Goal: Task Accomplishment & Management: Complete application form

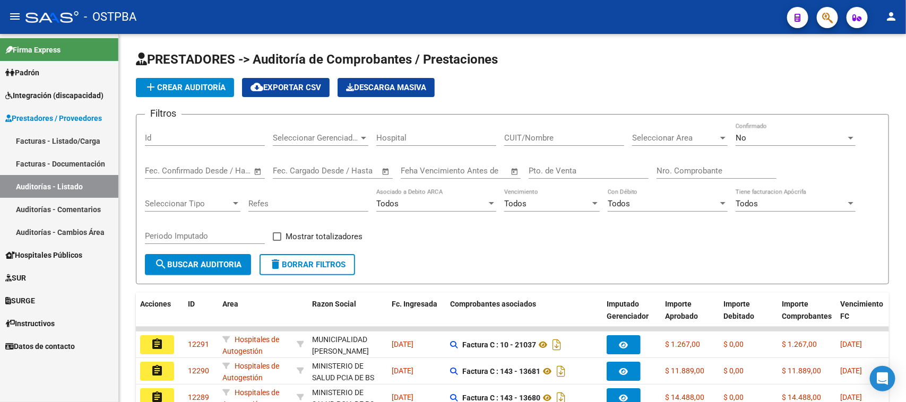
click at [33, 71] on span "Padrón" at bounding box center [22, 73] width 34 height 12
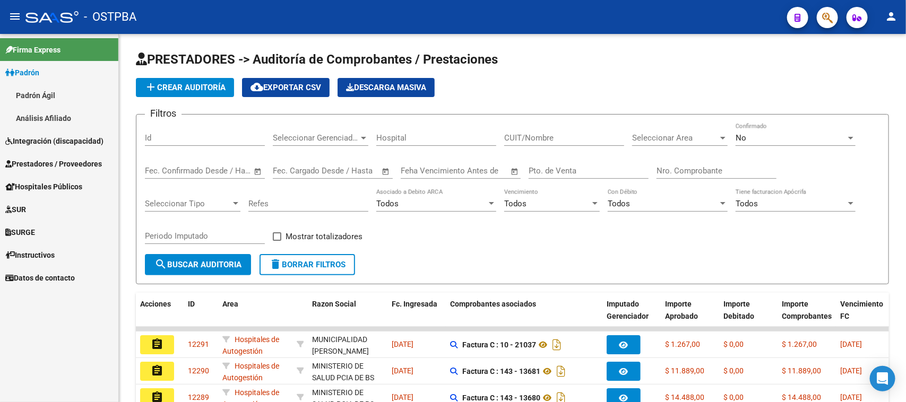
click at [35, 112] on link "Análisis Afiliado" at bounding box center [59, 118] width 118 height 23
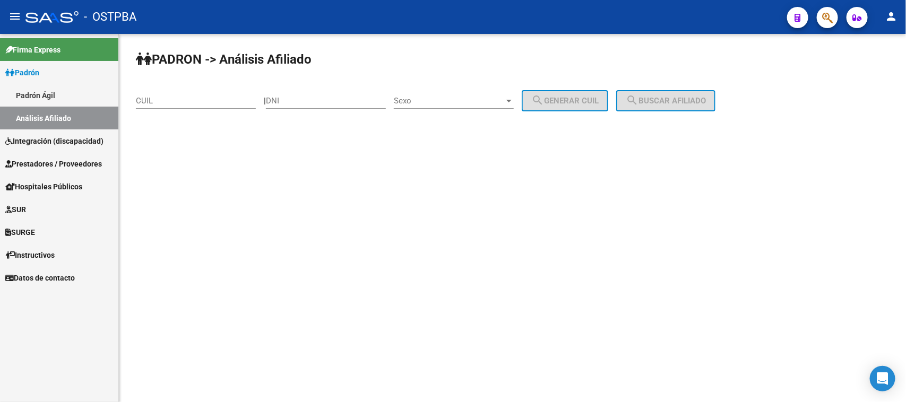
click at [281, 98] on input "DNI" at bounding box center [326, 101] width 120 height 10
paste input "95.094615"
click at [288, 96] on input "95.094615" at bounding box center [326, 101] width 120 height 10
type input "95094615"
click at [454, 98] on span "Sexo" at bounding box center [449, 101] width 110 height 10
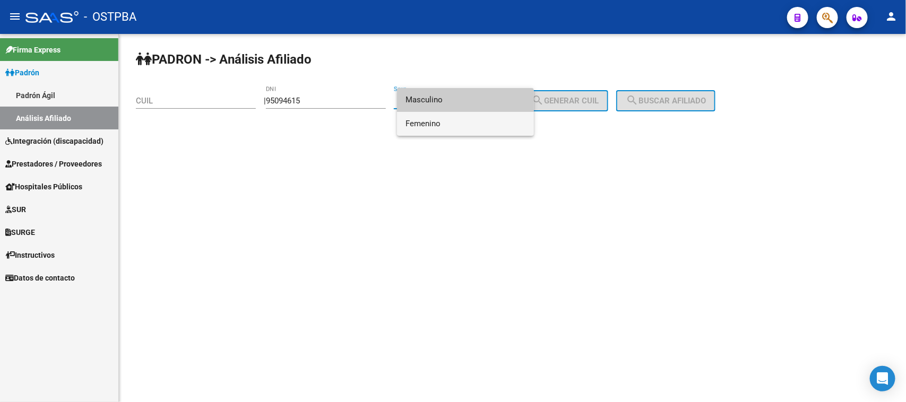
click at [439, 124] on span "Femenino" at bounding box center [466, 124] width 120 height 24
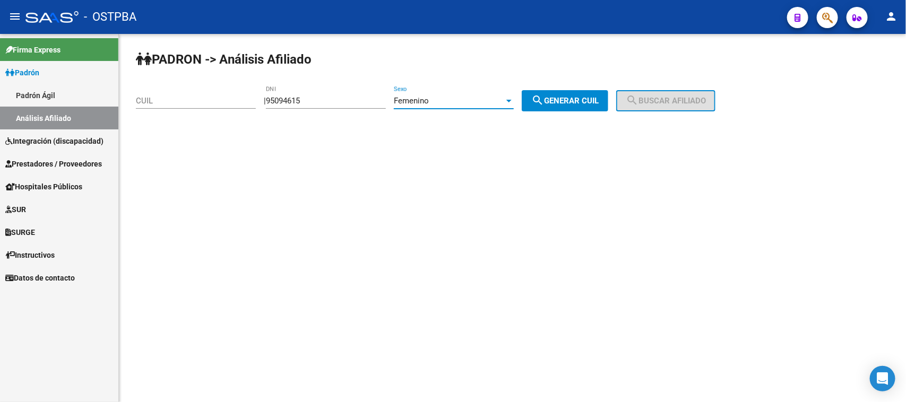
click at [563, 104] on span "search Generar CUIL" at bounding box center [565, 101] width 67 height 10
type input "27-95094615-1"
click at [654, 95] on button "search Buscar afiliado" at bounding box center [665, 100] width 99 height 21
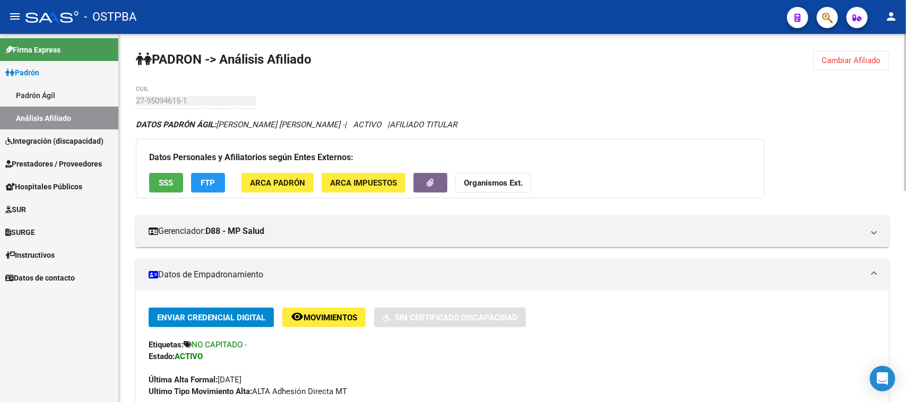
click at [856, 62] on span "Cambiar Afiliado" at bounding box center [851, 61] width 59 height 10
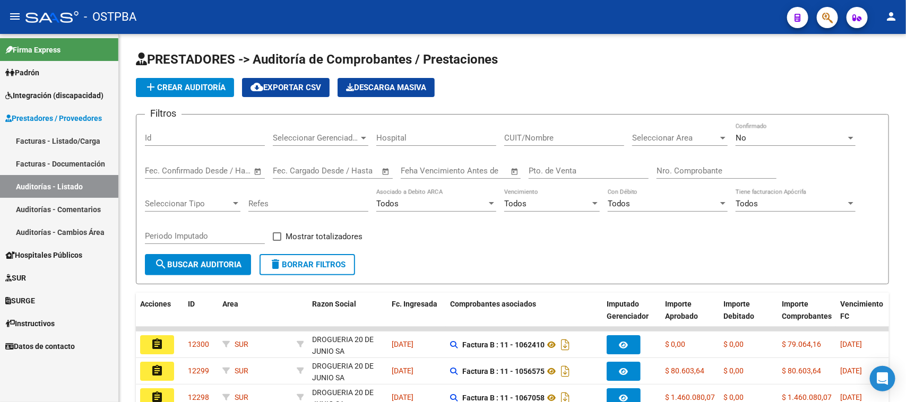
click at [42, 136] on link "Facturas - Listado/Carga" at bounding box center [59, 141] width 118 height 23
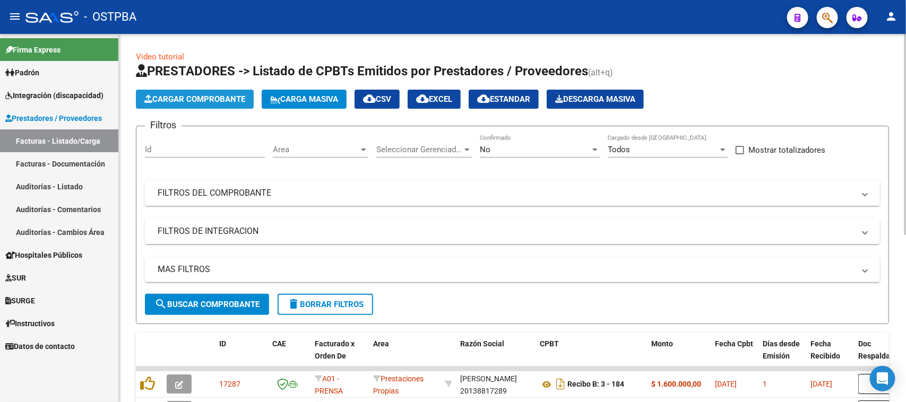
click at [170, 98] on span "Cargar Comprobante" at bounding box center [194, 100] width 101 height 10
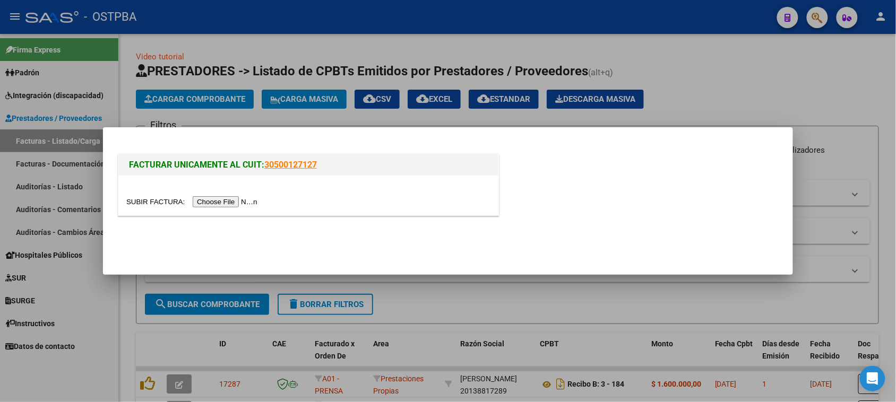
click at [237, 205] on input "file" at bounding box center [193, 201] width 134 height 11
click at [785, 215] on mat-dialog-content "FACTURAR UNICAMENTE AL CUIT: 30500127127" at bounding box center [448, 181] width 690 height 82
click at [232, 199] on input "file" at bounding box center [193, 201] width 134 height 11
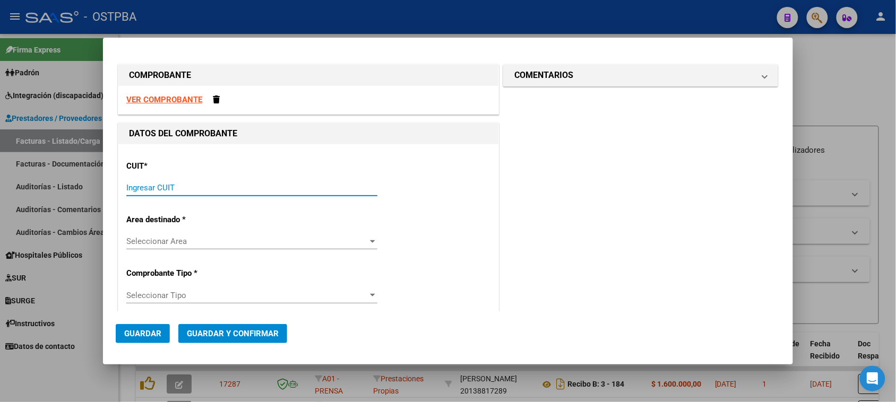
click at [164, 188] on input "Ingresar CUIT" at bounding box center [251, 188] width 251 height 10
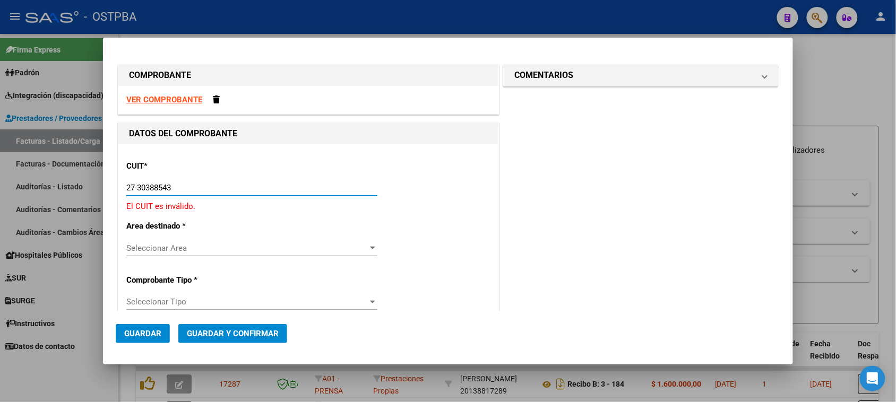
type input "27-30388543-4"
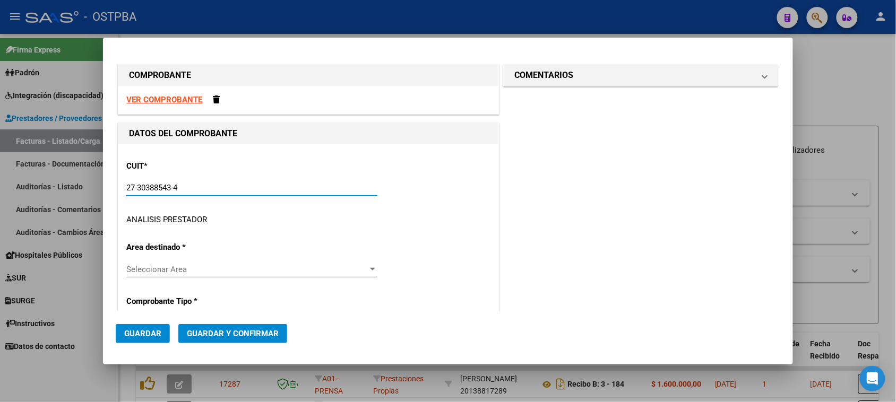
type input "2"
type input "27-30388543-4"
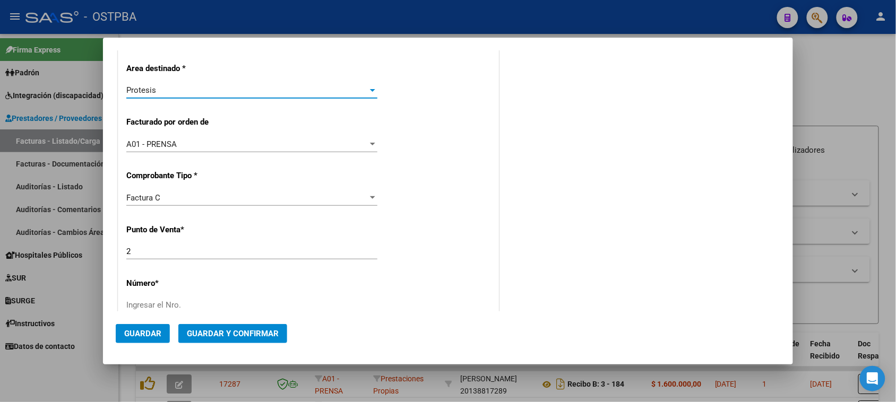
scroll to position [332, 0]
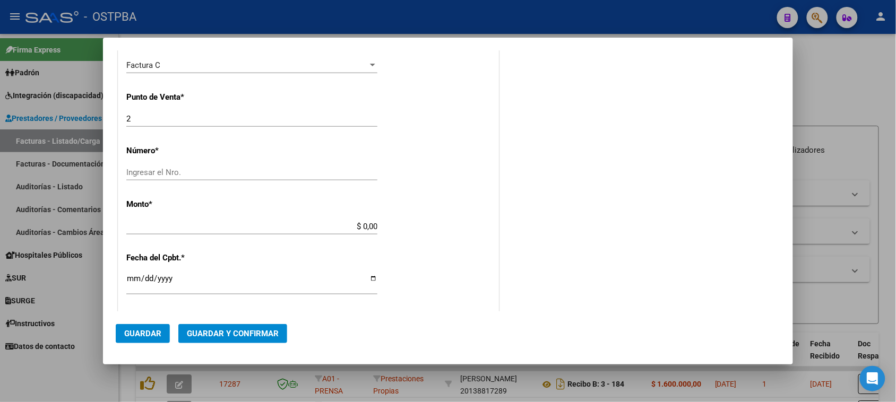
click at [187, 174] on input "Ingresar el Nro." at bounding box center [251, 173] width 251 height 10
type input "742"
click at [357, 221] on div "$ 0,00 Ingresar el monto" at bounding box center [251, 227] width 251 height 16
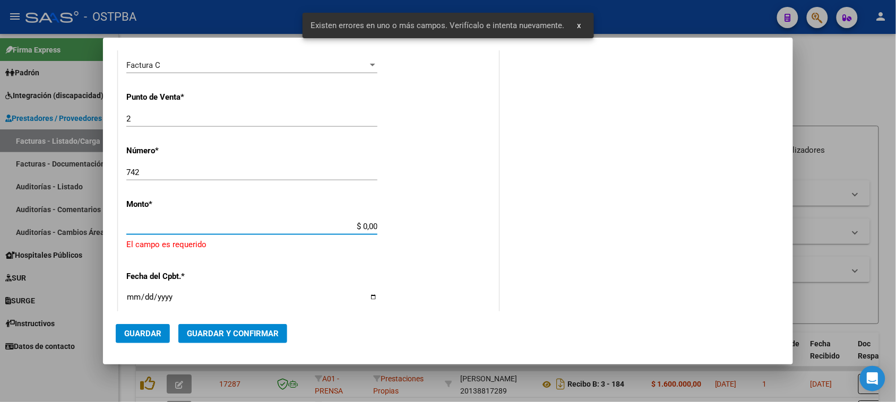
scroll to position [372, 0]
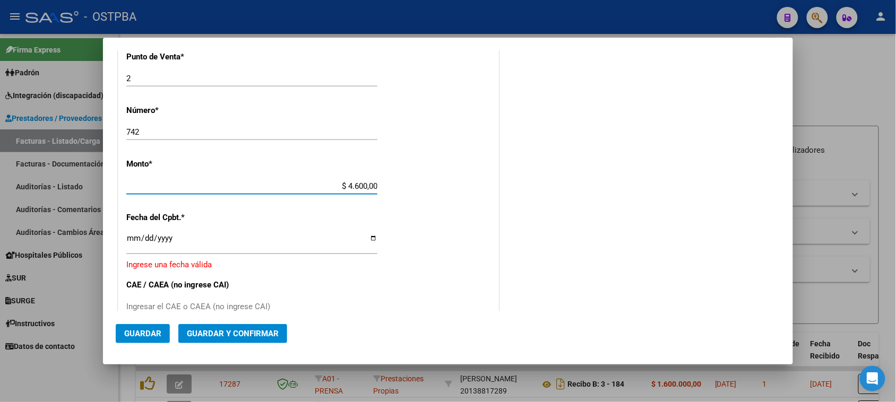
type input "$ 46.000,00"
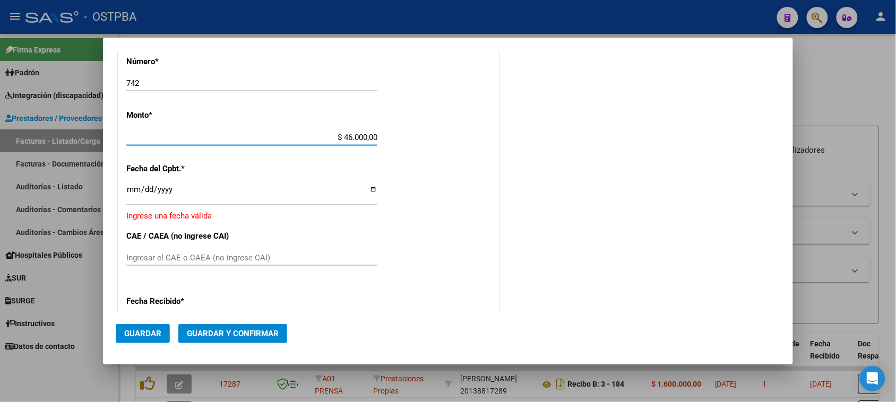
scroll to position [439, 0]
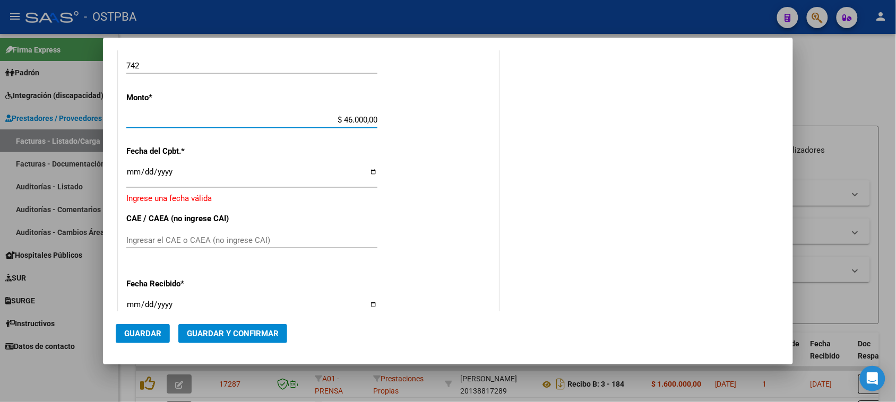
click at [135, 172] on input "Ingresar la fecha" at bounding box center [251, 176] width 251 height 17
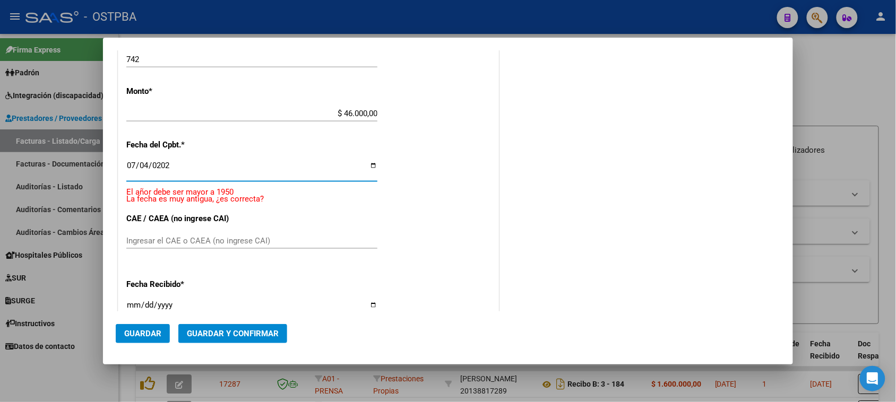
type input "2025-07-04"
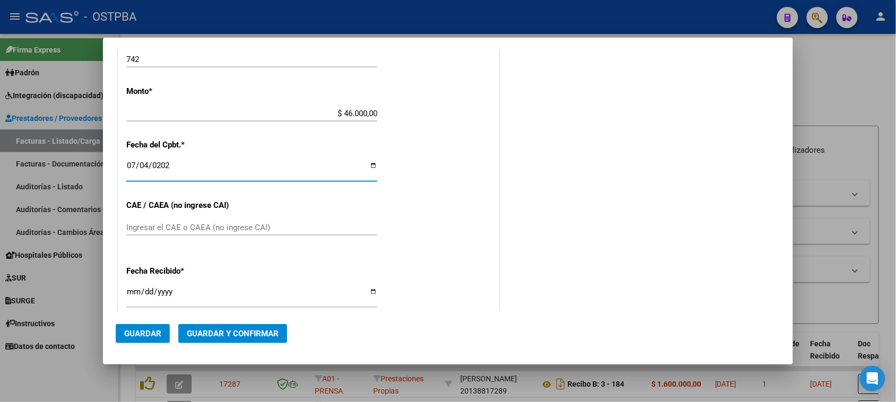
scroll to position [432, 0]
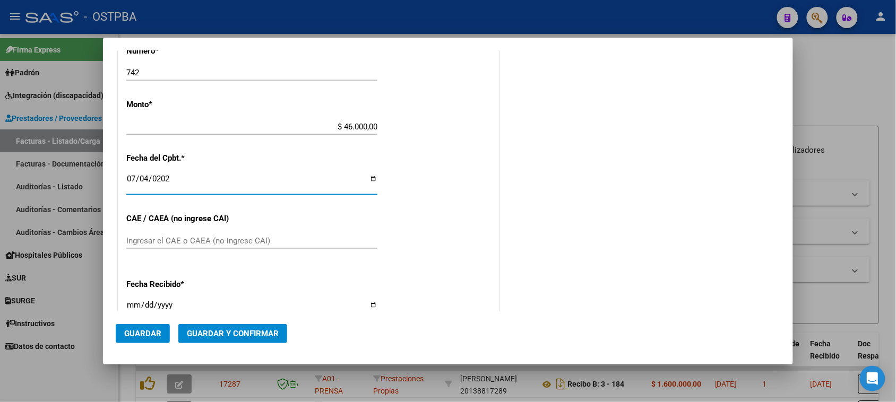
click at [141, 239] on input "Ingresar el CAE o CAEA (no ingrese CAI)" at bounding box center [251, 241] width 251 height 10
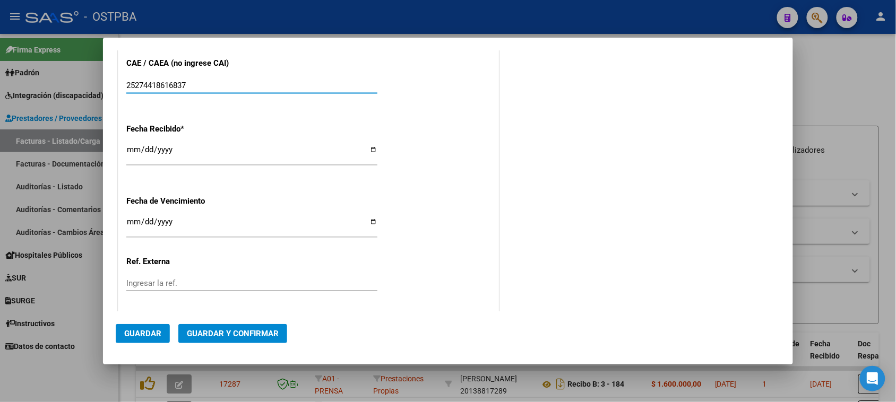
scroll to position [631, 0]
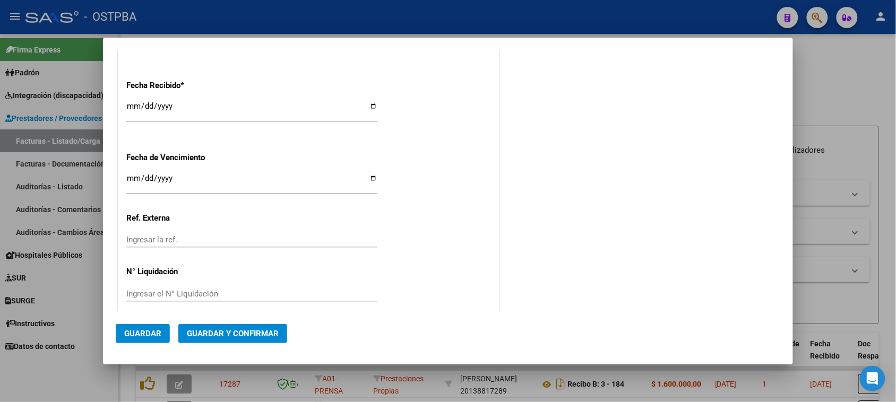
type input "25274418616837"
click at [148, 104] on input "2025-08-14" at bounding box center [251, 110] width 251 height 17
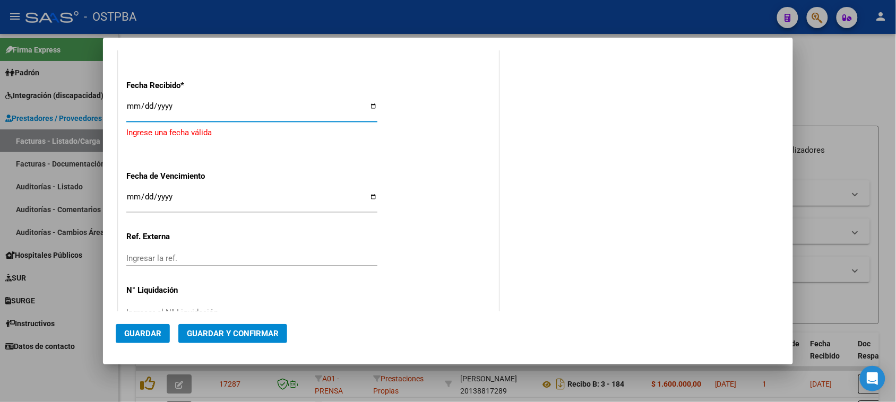
type input "2025-07-14"
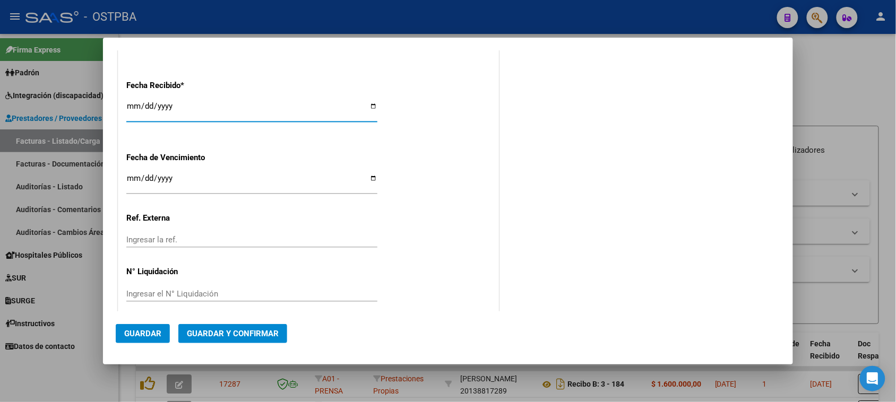
click at [144, 179] on input "Ingresar la fecha" at bounding box center [251, 182] width 251 height 17
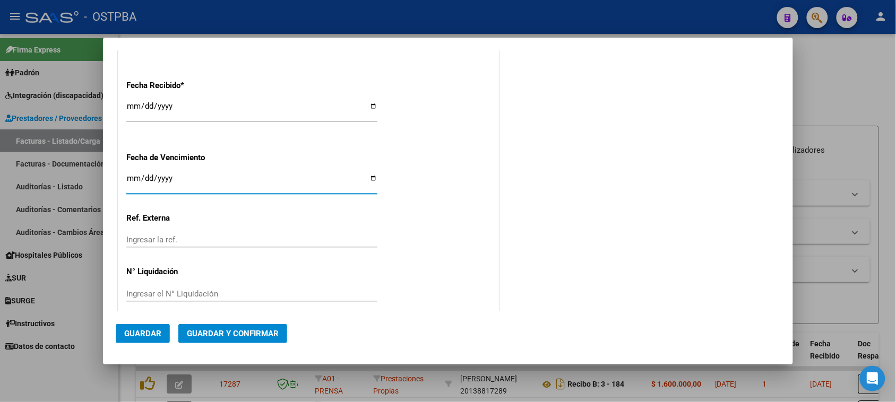
click at [134, 179] on input "Ingresar la fecha" at bounding box center [251, 182] width 251 height 17
type input "2025-04-17"
click at [176, 239] on input "Ingresar la ref." at bounding box center [251, 240] width 251 height 10
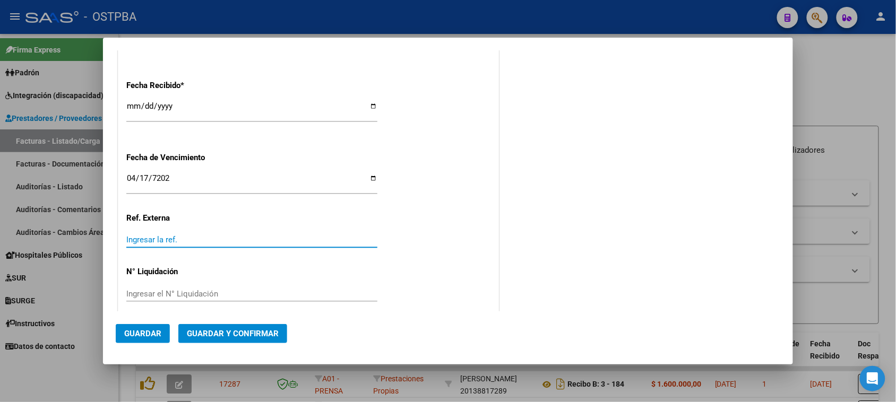
scroll to position [641, 0]
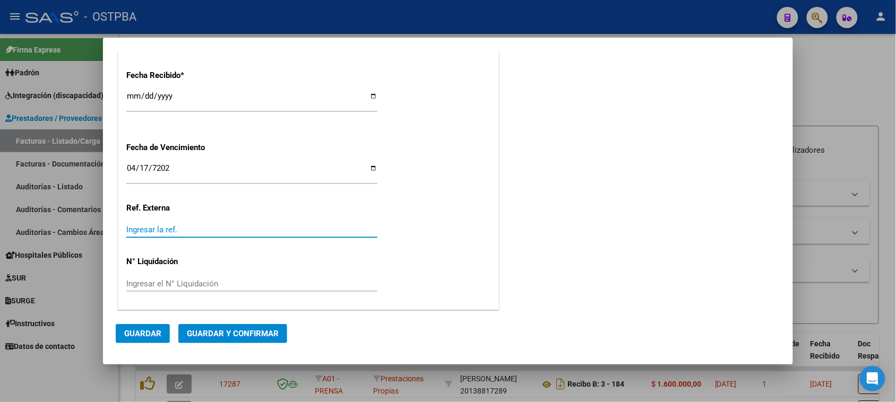
click at [236, 336] on span "Guardar y Confirmar" at bounding box center [233, 334] width 92 height 10
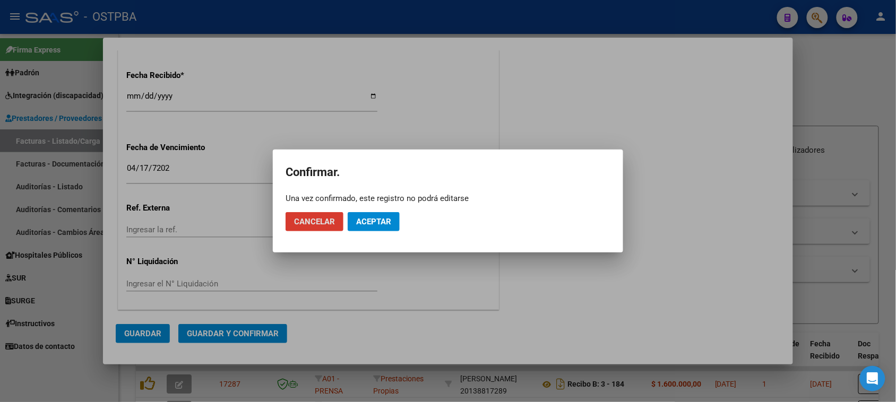
click at [396, 219] on button "Aceptar" at bounding box center [374, 221] width 52 height 19
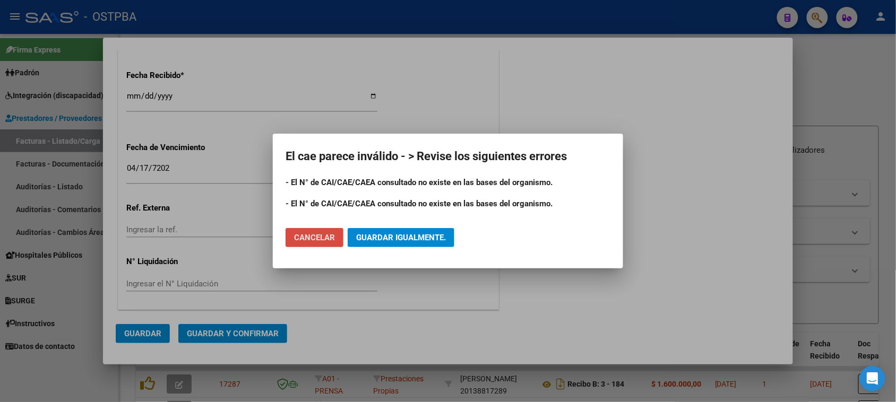
click at [303, 235] on span "Cancelar" at bounding box center [314, 238] width 41 height 10
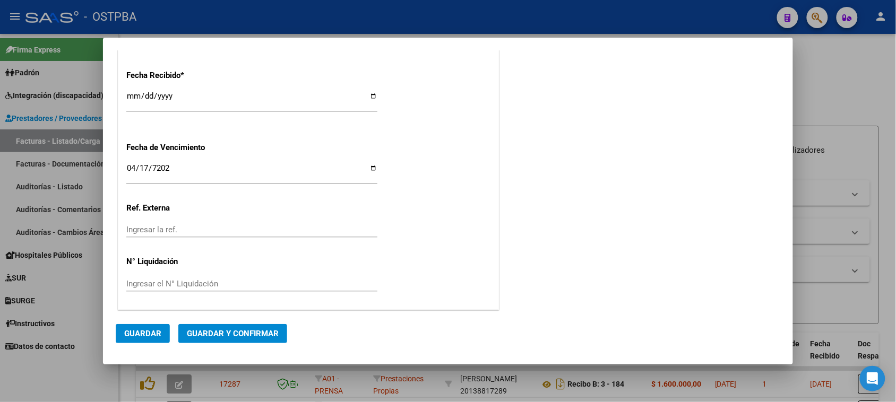
scroll to position [442, 0]
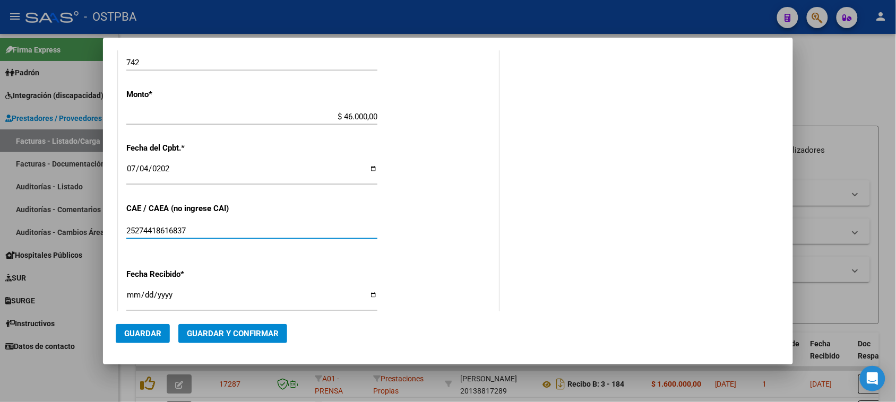
click at [179, 232] on input "25274418616837" at bounding box center [251, 231] width 251 height 10
click at [133, 229] on input "25274418616837" at bounding box center [251, 231] width 251 height 10
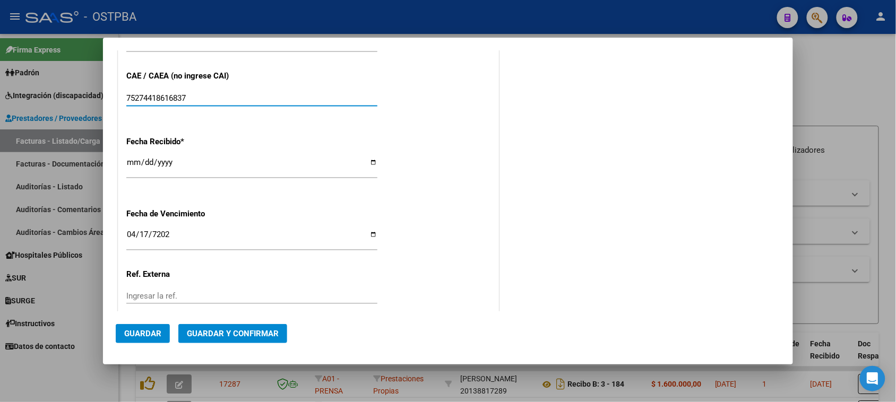
scroll to position [641, 0]
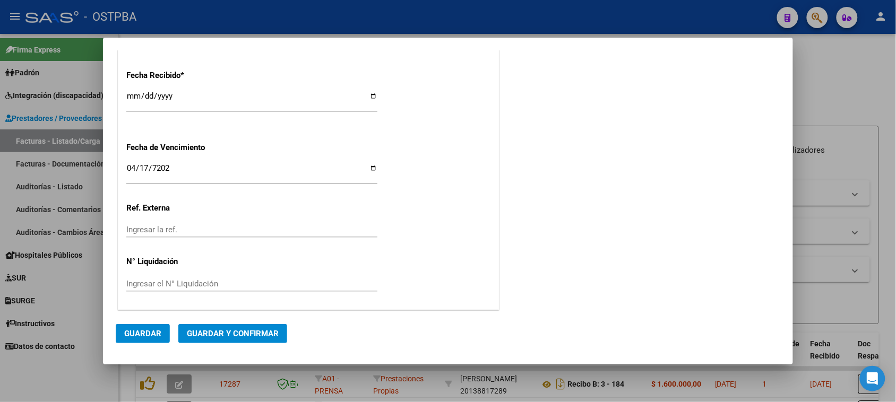
type input "75274418616837"
click at [266, 331] on span "Guardar y Confirmar" at bounding box center [233, 334] width 92 height 10
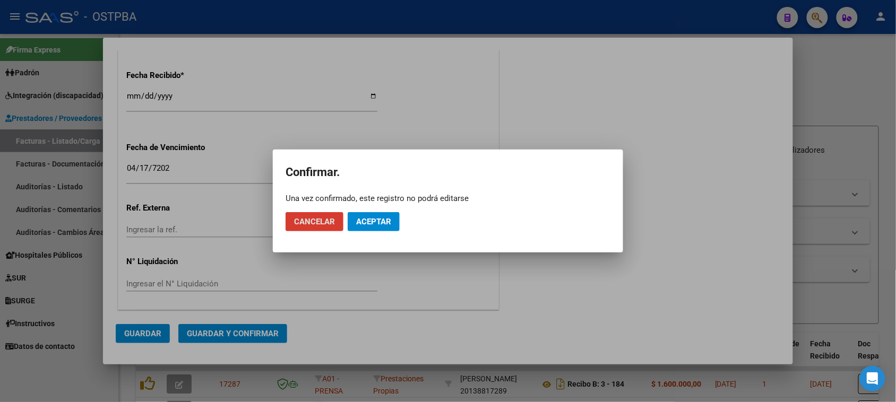
click at [388, 216] on button "Aceptar" at bounding box center [374, 221] width 52 height 19
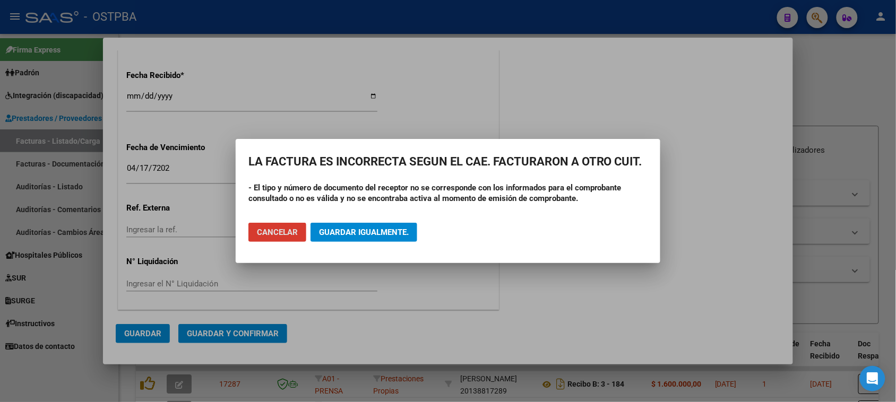
click at [298, 226] on button "Cancelar" at bounding box center [278, 232] width 58 height 19
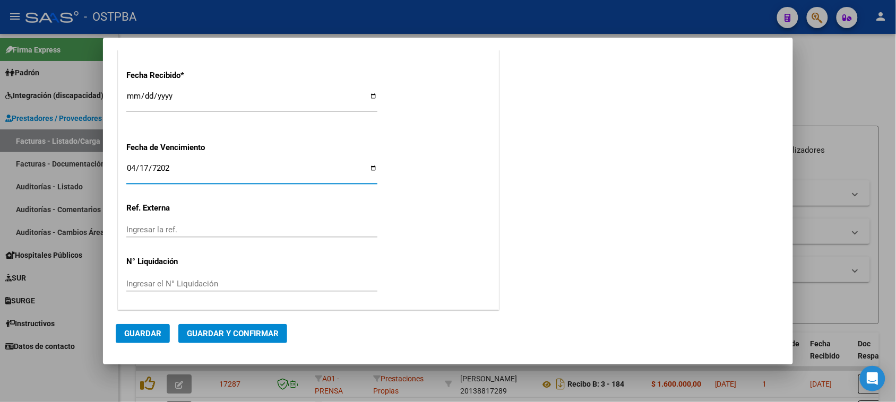
click at [147, 168] on input "2025-04-17" at bounding box center [251, 172] width 251 height 17
click at [135, 168] on input "2025-04-17" at bounding box center [251, 172] width 251 height 17
type input "2025-04-14"
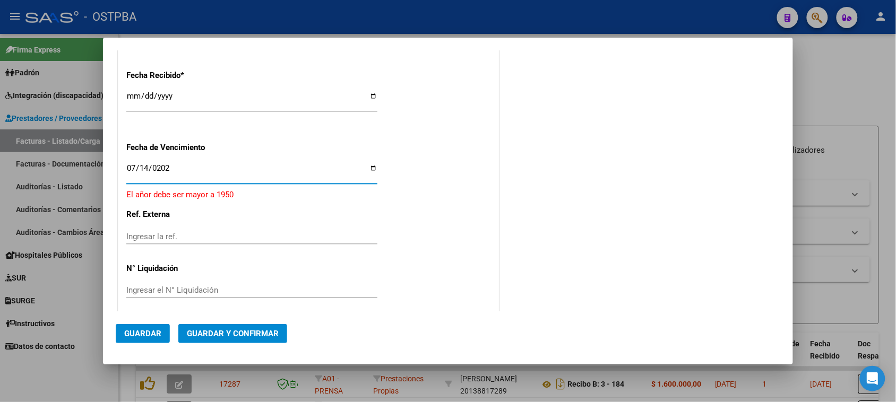
type input "2025-07-14"
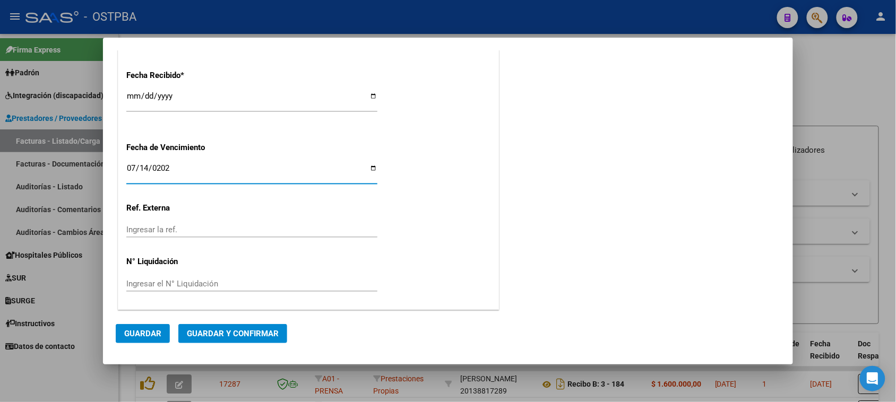
click at [226, 337] on span "Guardar y Confirmar" at bounding box center [233, 334] width 92 height 10
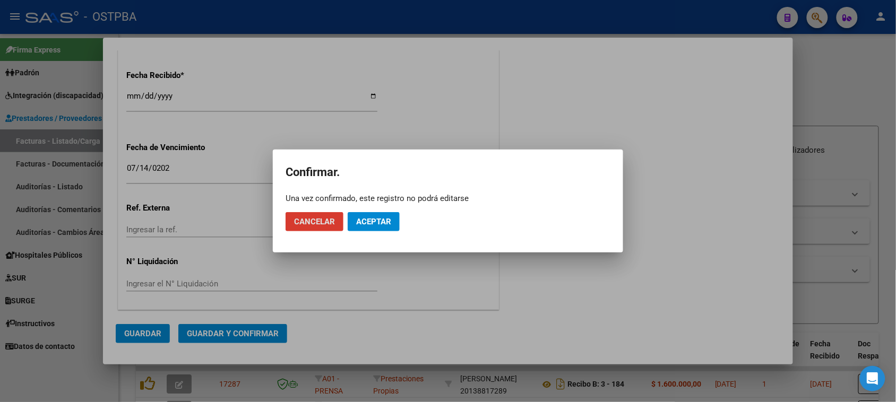
click at [367, 214] on button "Aceptar" at bounding box center [374, 221] width 52 height 19
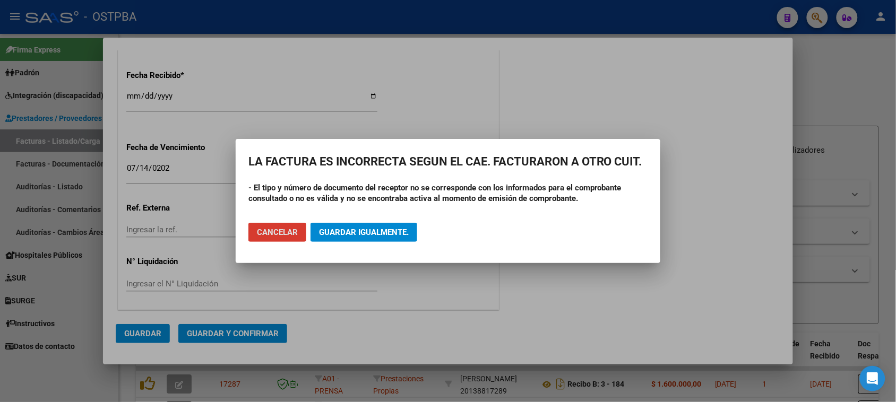
click at [359, 234] on span "Guardar igualmente." at bounding box center [364, 233] width 90 height 10
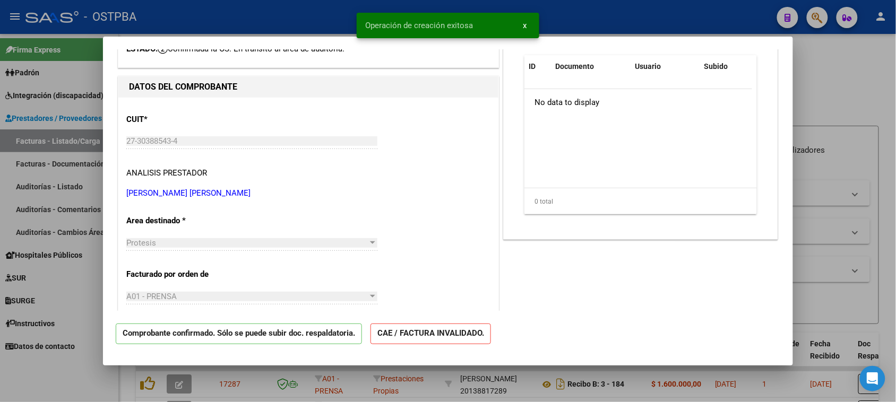
scroll to position [0, 0]
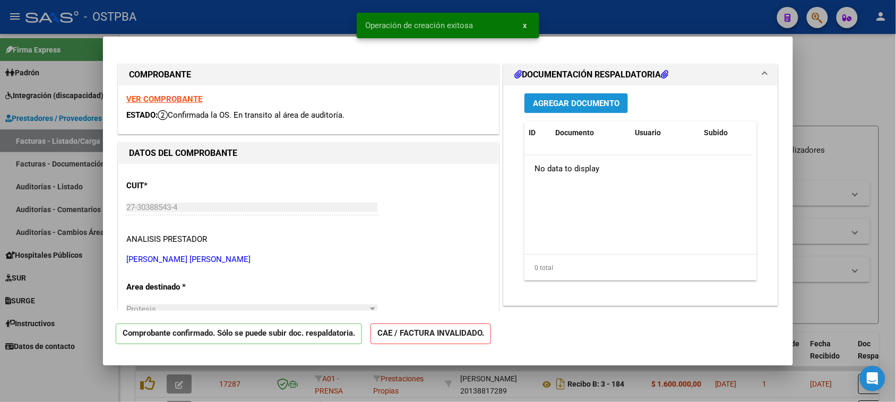
click at [543, 100] on span "Agregar Documento" at bounding box center [576, 104] width 87 height 10
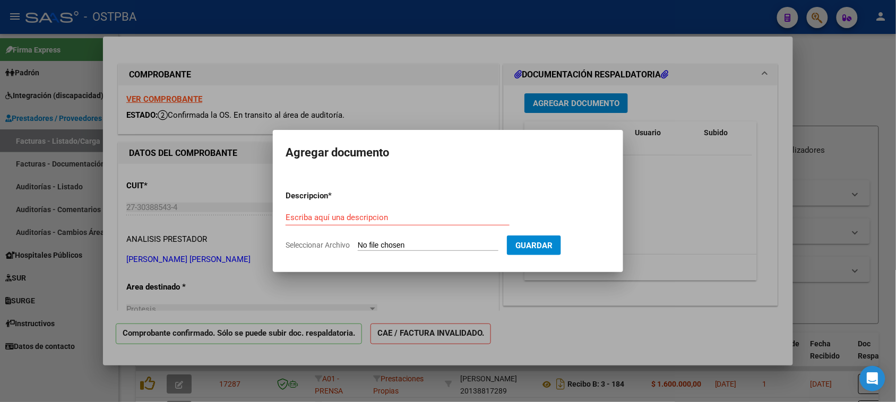
click at [420, 245] on input "Seleccionar Archivo" at bounding box center [428, 246] width 141 height 10
type input "C:\fakepath\FACTURA 2-742.pdf"
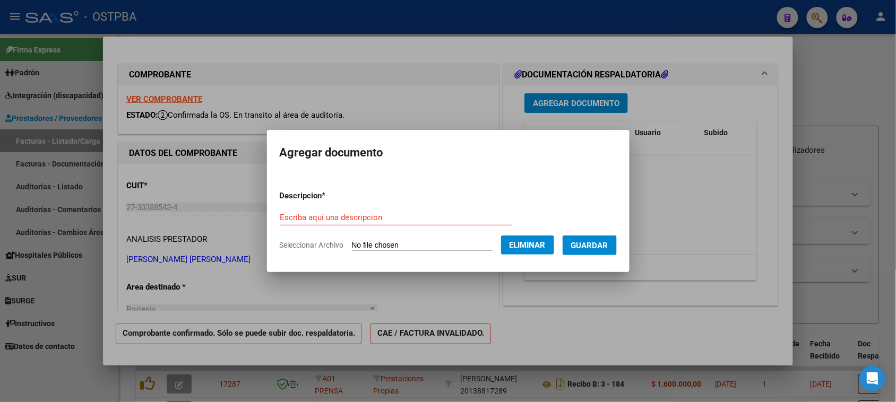
click at [292, 211] on div "Escriba aquí una descripcion" at bounding box center [396, 218] width 233 height 16
type input "FACTURA 2-742"
click at [609, 247] on span "Guardar" at bounding box center [589, 246] width 37 height 10
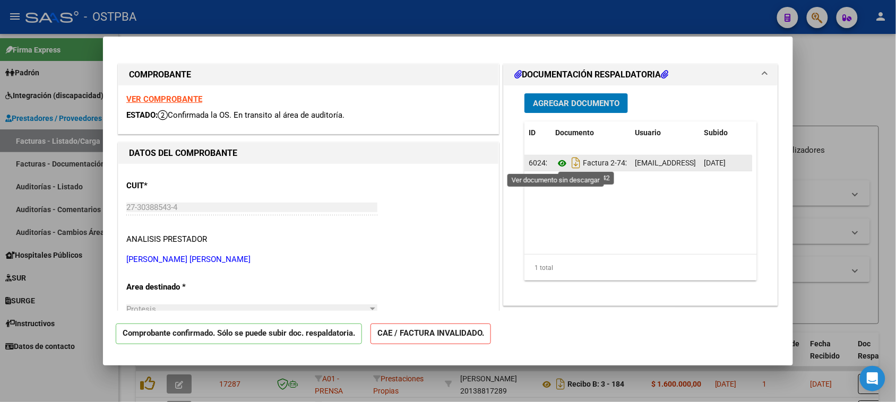
click at [555, 162] on icon at bounding box center [562, 163] width 14 height 13
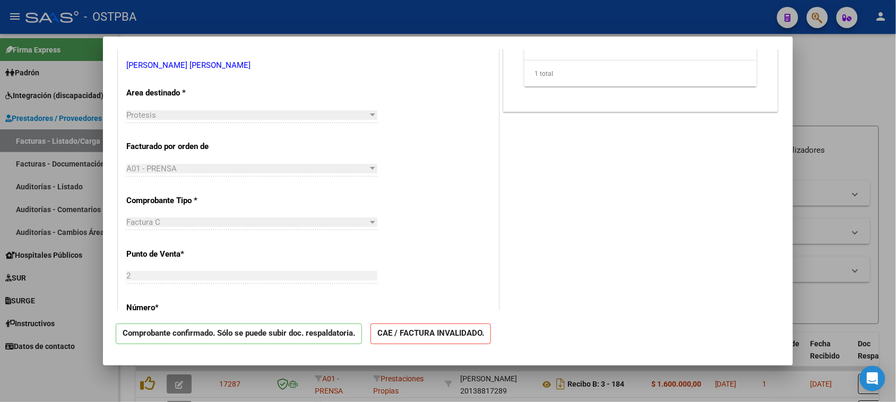
scroll to position [199, 0]
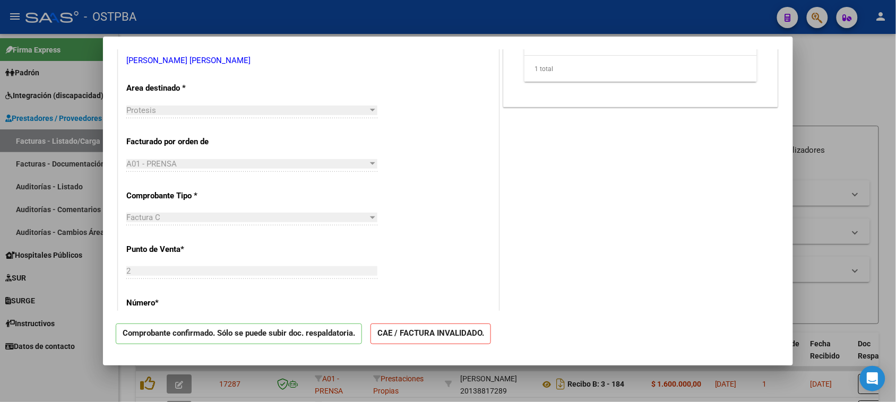
click at [742, 174] on div "DOCUMENTACIÓN RESPALDATORIA Agregar Documento ID Documento Usuario Subido Acció…" at bounding box center [640, 318] width 279 height 912
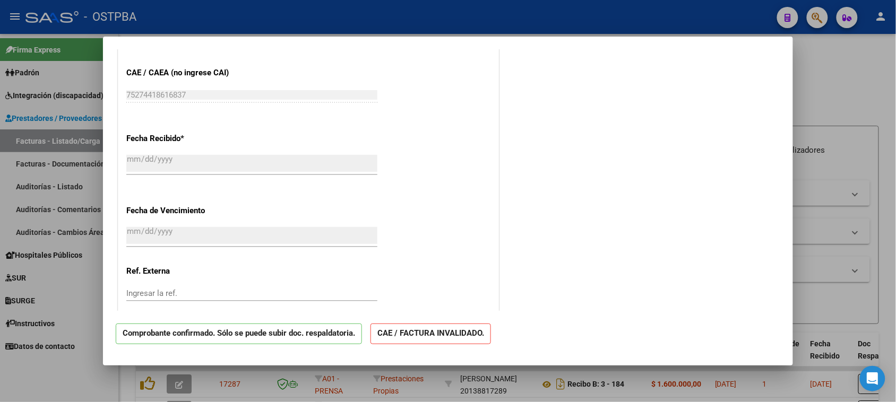
scroll to position [662, 0]
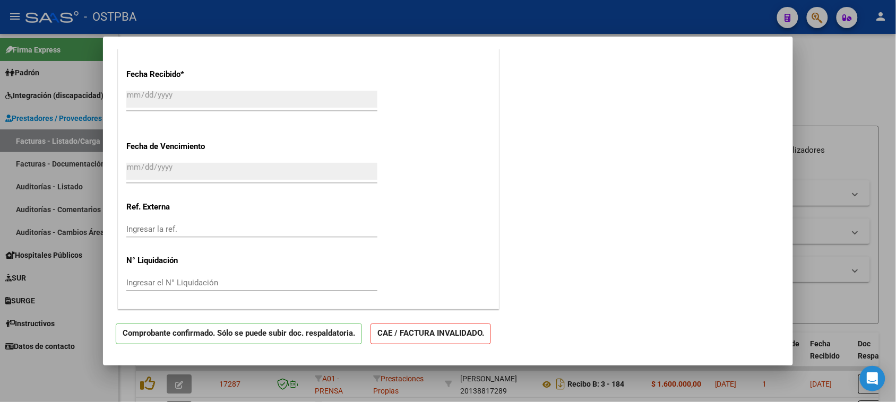
click at [152, 230] on input "Ingresar la ref." at bounding box center [251, 230] width 251 height 10
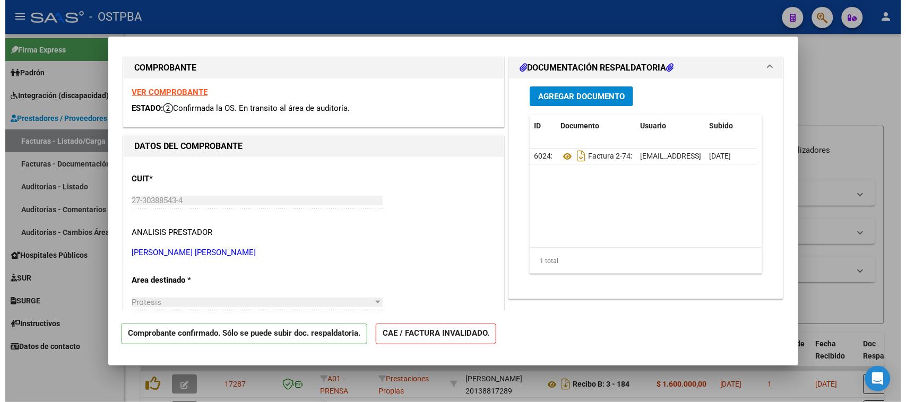
scroll to position [0, 0]
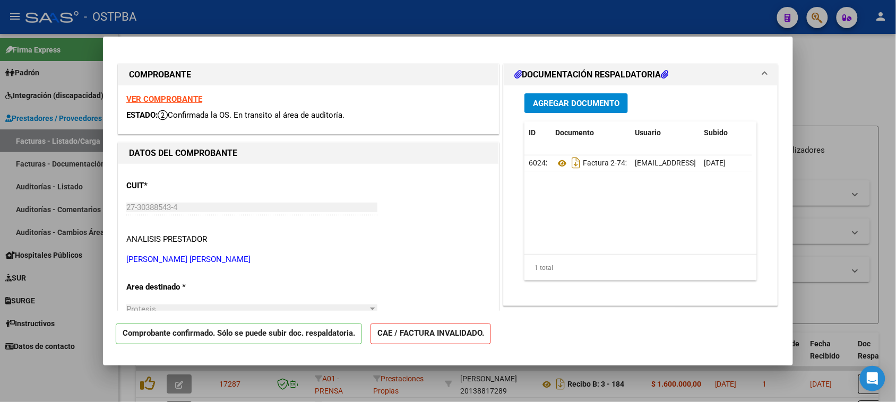
click at [851, 76] on div at bounding box center [448, 201] width 896 height 402
type input "$ 0,00"
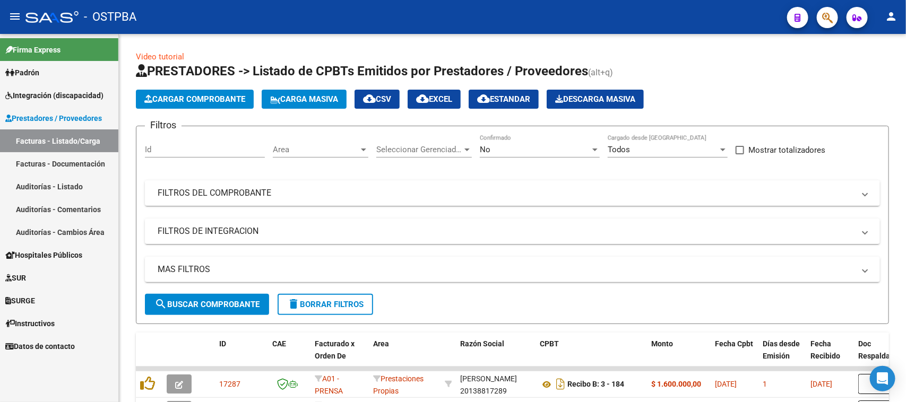
click at [37, 186] on link "Auditorías - Listado" at bounding box center [59, 186] width 118 height 23
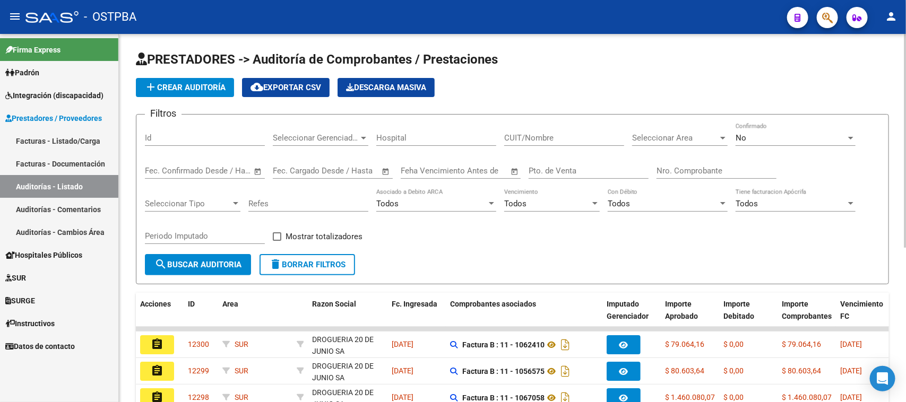
click at [179, 88] on span "add Crear Auditoría" at bounding box center [184, 88] width 81 height 10
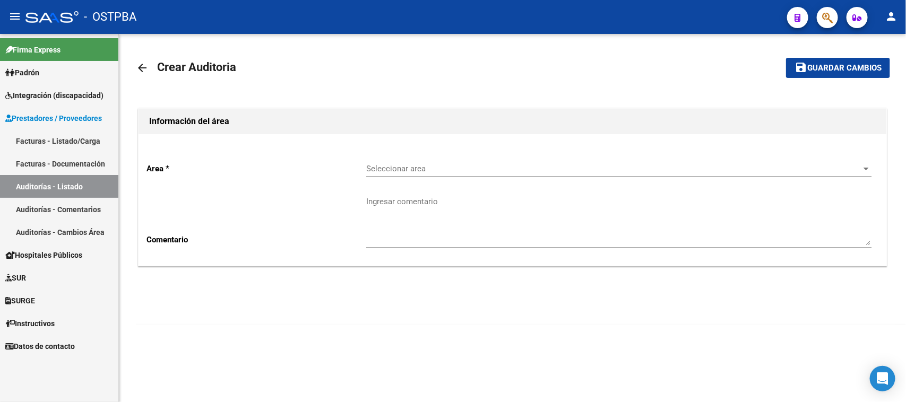
click at [397, 167] on span "Seleccionar area" at bounding box center [614, 169] width 496 height 10
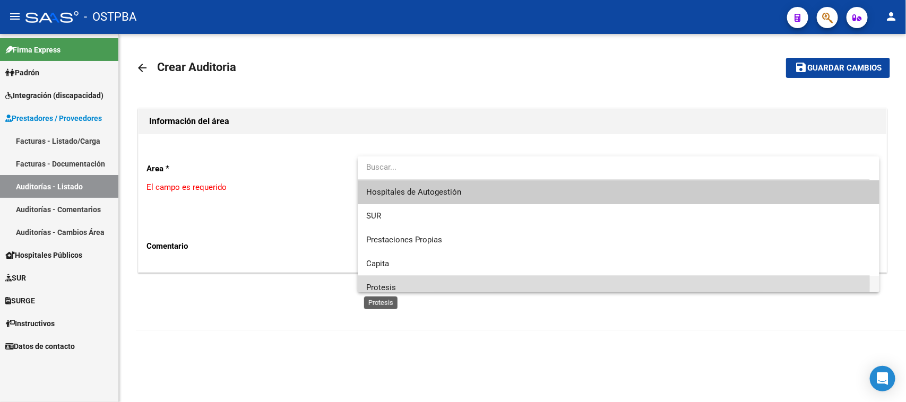
click at [382, 284] on span "Protesis" at bounding box center [381, 288] width 30 height 10
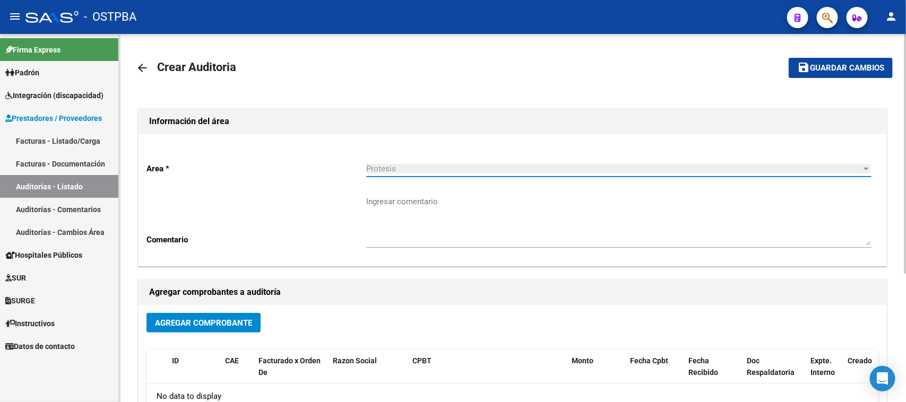
scroll to position [66, 0]
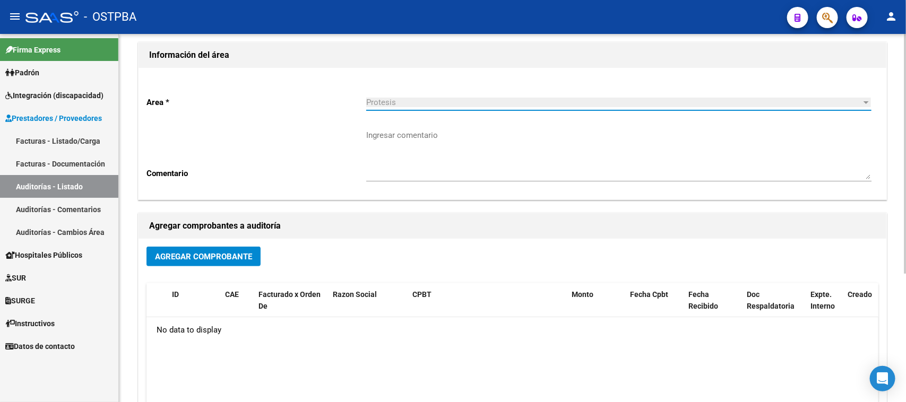
click at [241, 255] on span "Agregar Comprobante" at bounding box center [203, 257] width 97 height 10
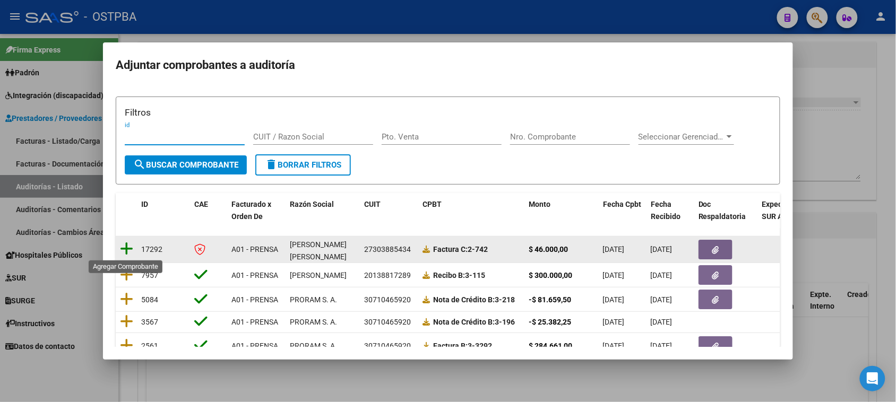
click at [125, 249] on icon at bounding box center [126, 249] width 13 height 15
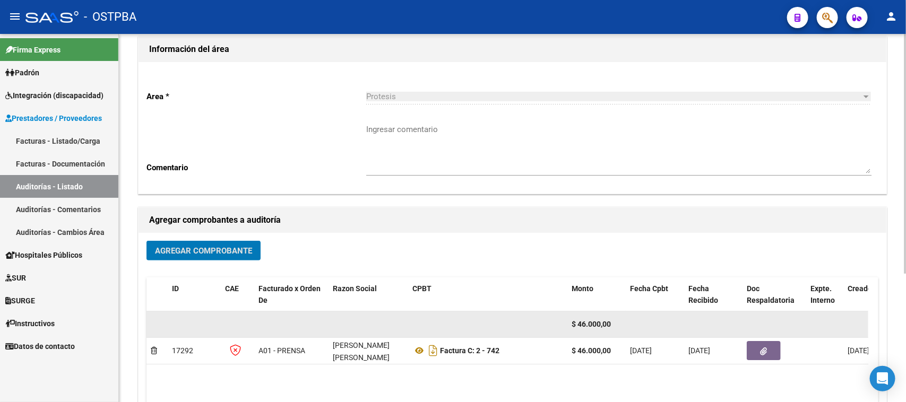
scroll to position [0, 0]
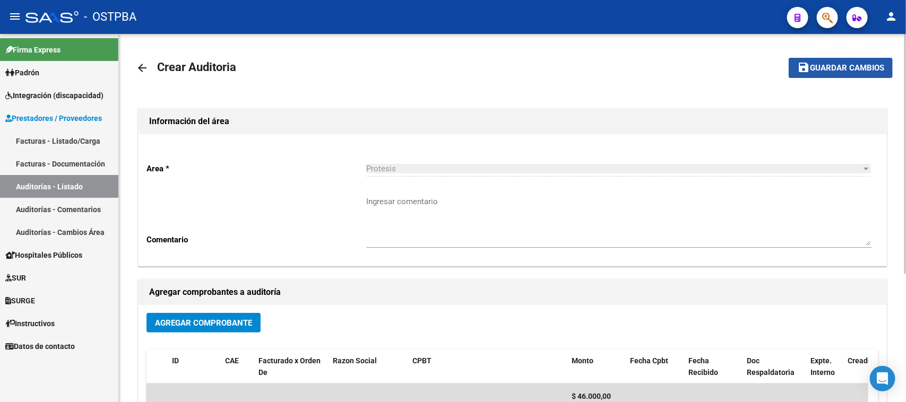
click at [831, 64] on span "Guardar cambios" at bounding box center [847, 69] width 74 height 10
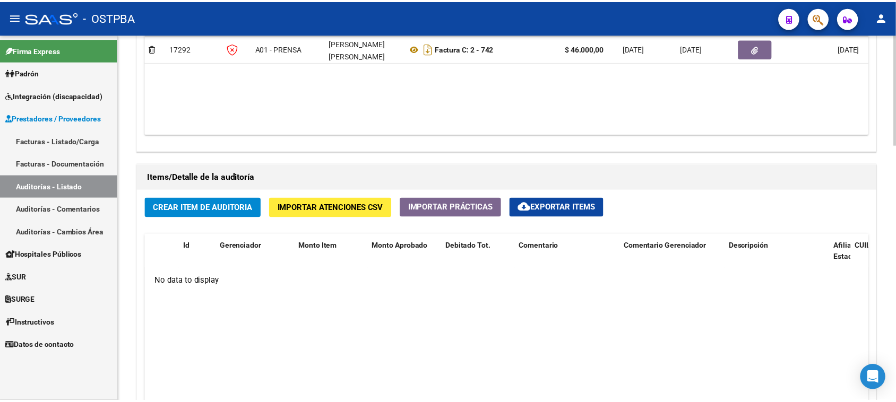
scroll to position [664, 0]
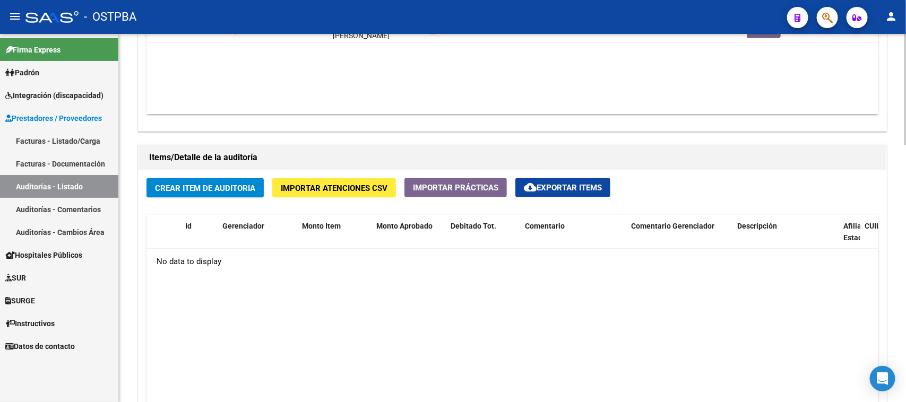
click at [184, 187] on span "Crear Item de Auditoria" at bounding box center [205, 189] width 100 height 10
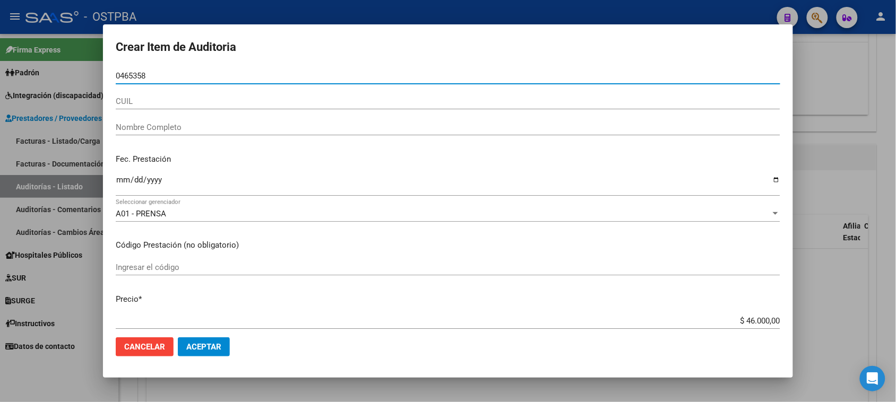
type input "04653585"
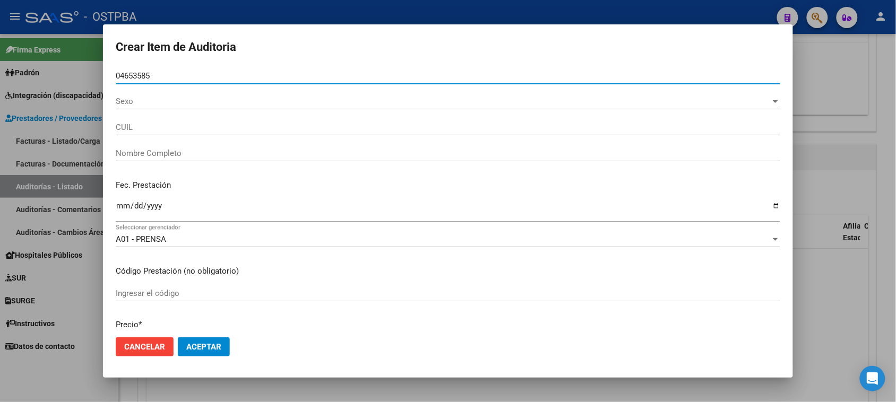
type input "27046535850"
type input "MEDINA TOMASA"
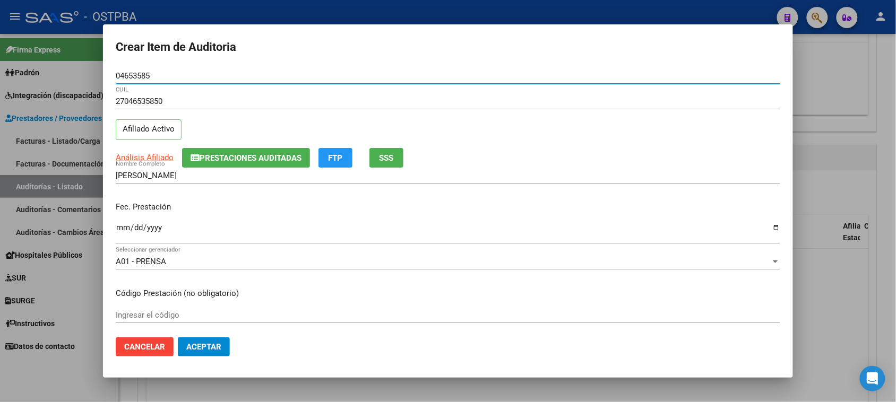
type input "04653585"
click at [124, 227] on input "Ingresar la fecha" at bounding box center [448, 232] width 665 height 17
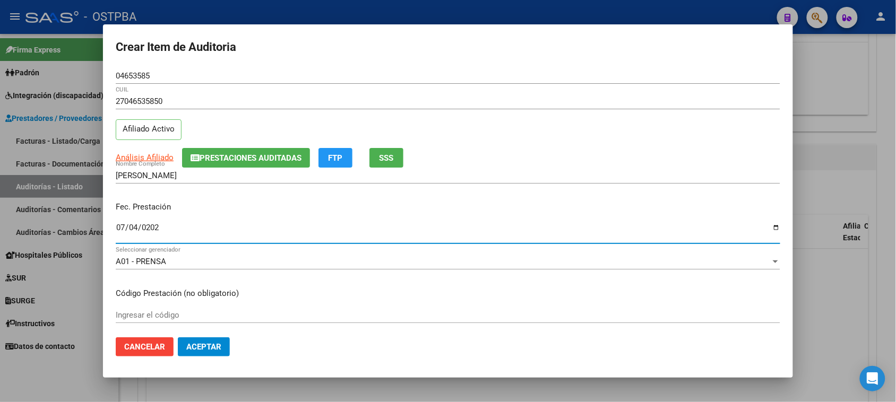
type input "2025-07-04"
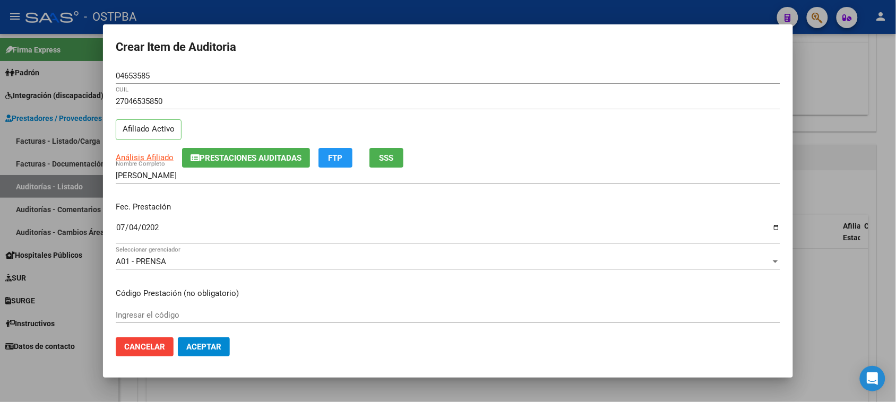
scroll to position [66, 0]
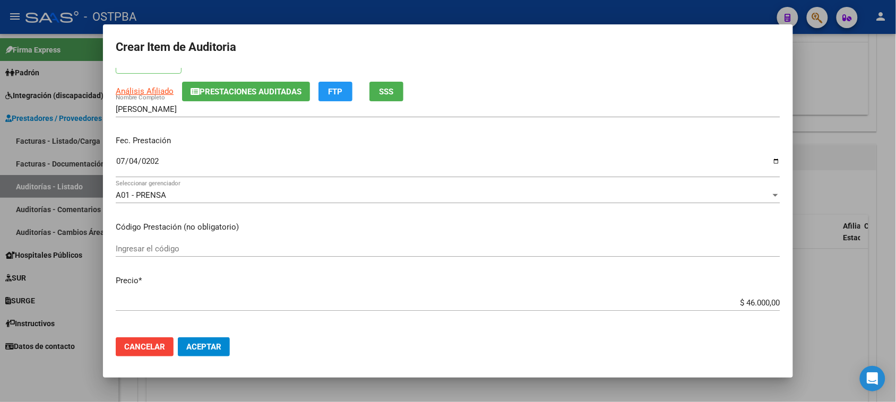
click at [738, 306] on input "$ 46.000,00" at bounding box center [448, 303] width 665 height 10
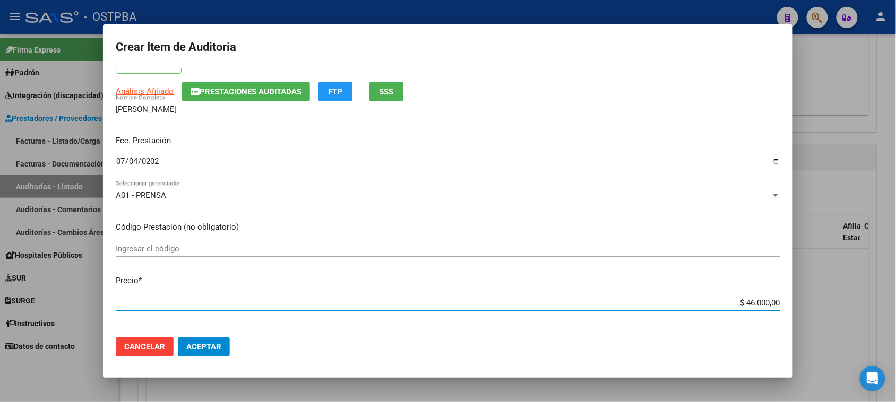
type input "$ 246.000,00"
type input "$ 2.346.000,00"
type input "$ 236.000,00"
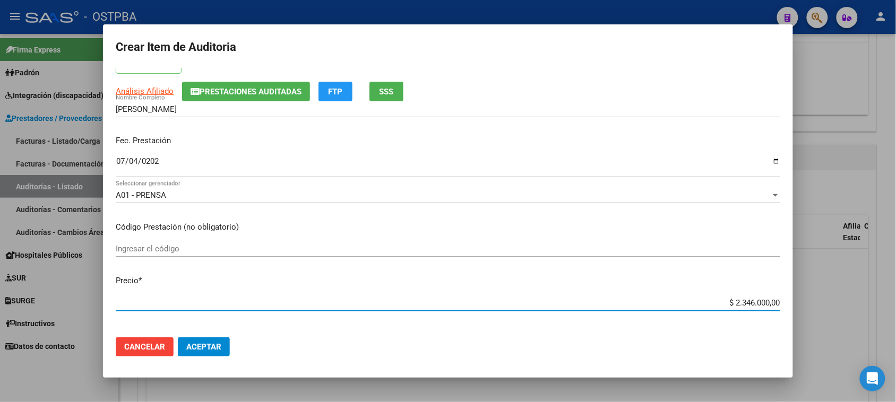
type input "$ 236.000,00"
type input "$ 23.000,00"
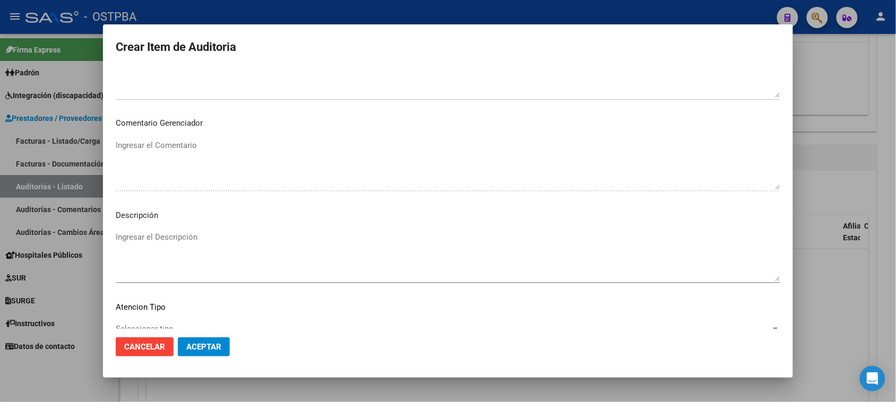
scroll to position [597, 0]
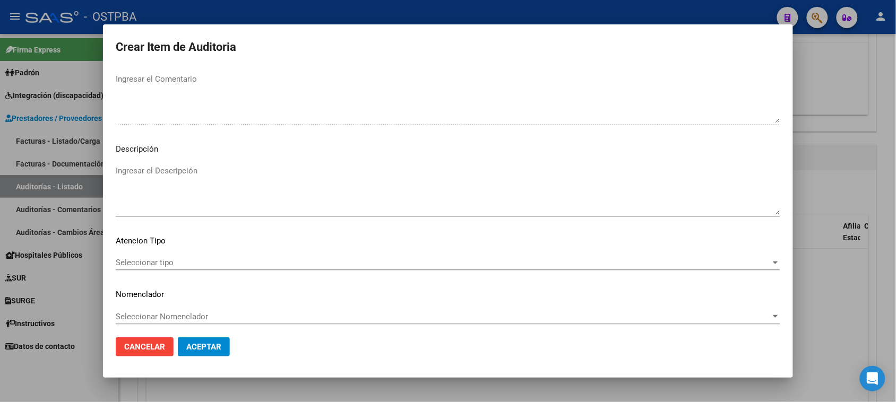
click at [162, 265] on span "Seleccionar tipo" at bounding box center [443, 263] width 655 height 10
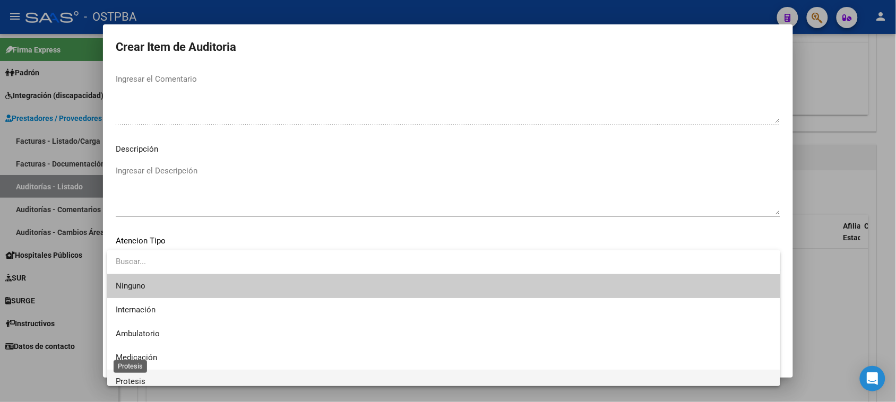
click at [139, 380] on span "Protesis" at bounding box center [131, 382] width 30 height 10
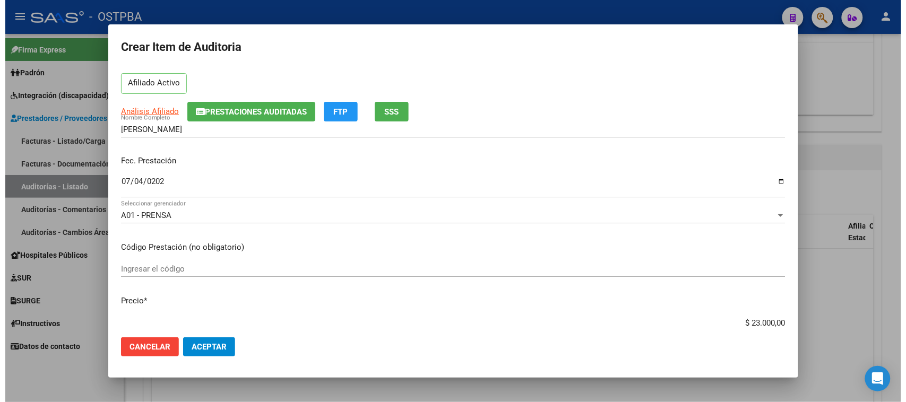
scroll to position [66, 0]
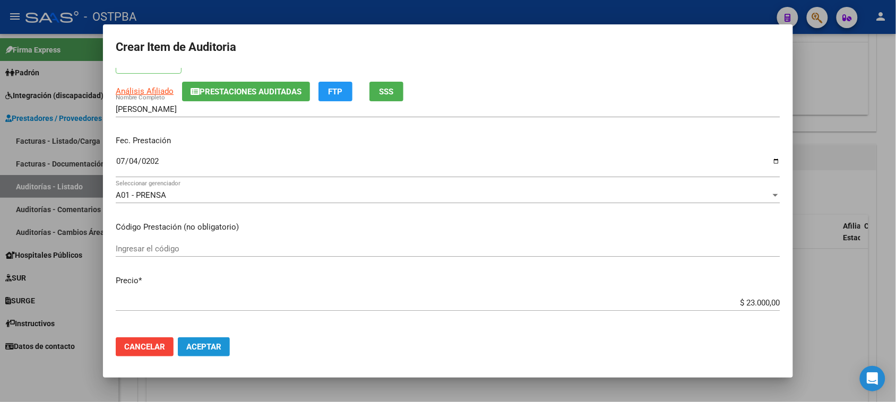
click at [216, 348] on span "Aceptar" at bounding box center [203, 347] width 35 height 10
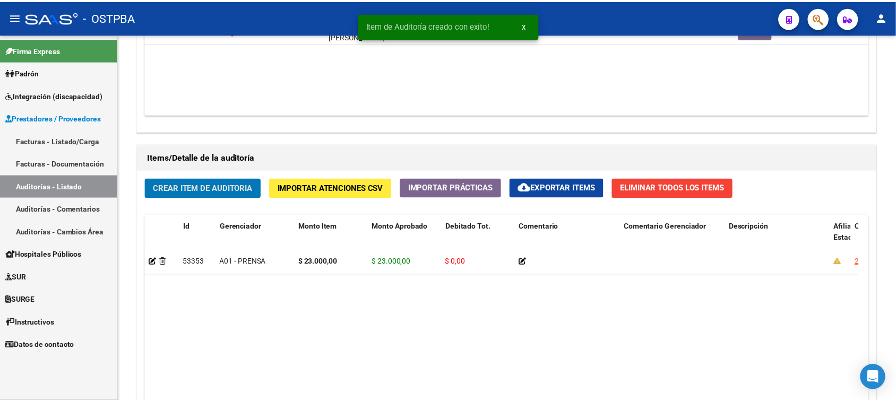
scroll to position [664, 0]
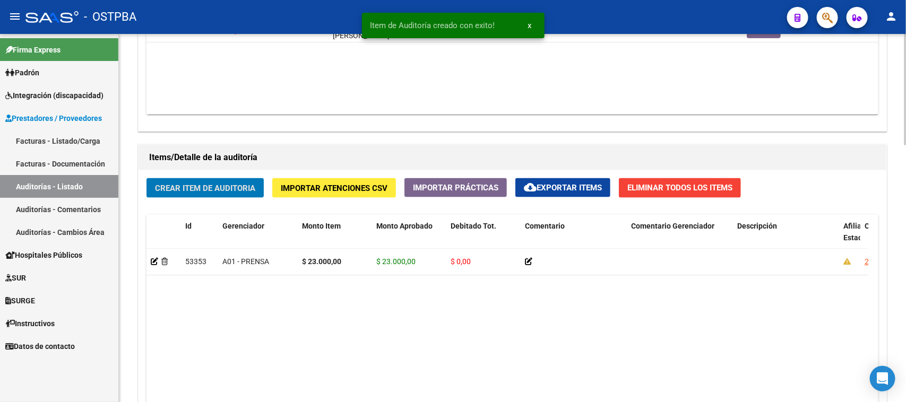
click at [203, 187] on span "Crear Item de Auditoria" at bounding box center [205, 189] width 100 height 10
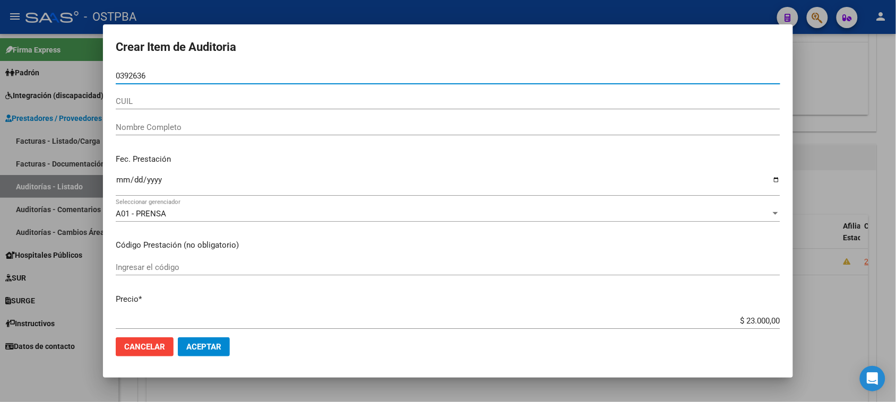
type input "03926360"
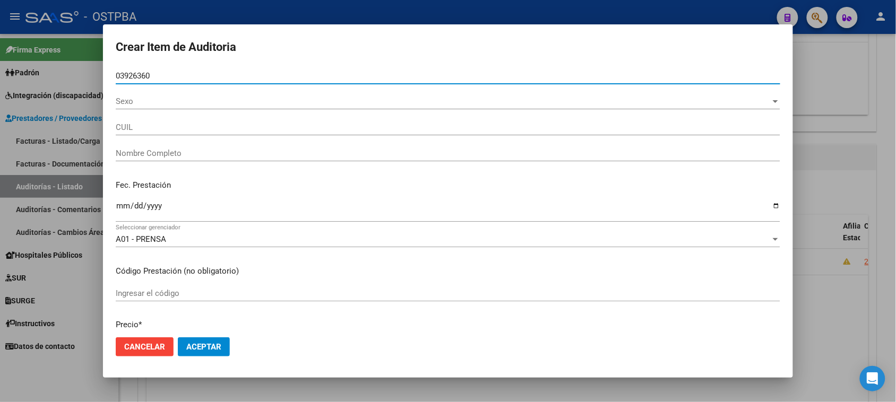
type input "27039263608"
type input "MEDINA PAULA"
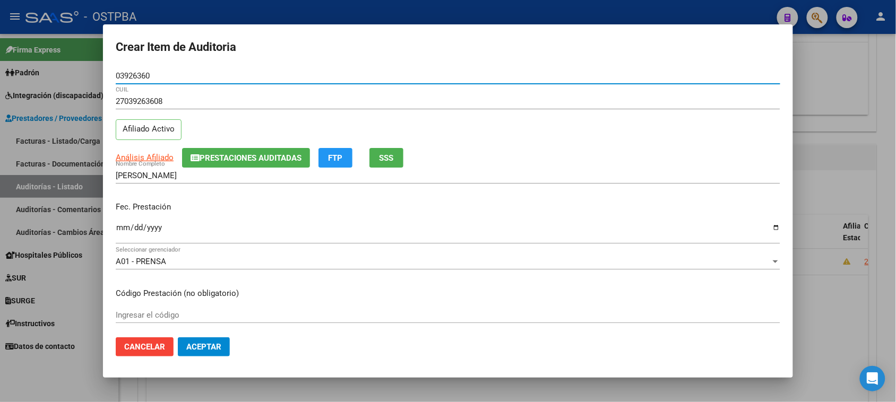
type input "03926360"
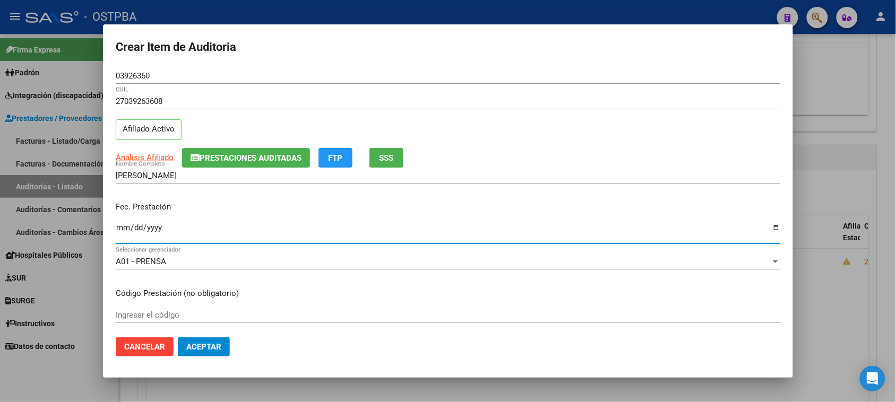
click at [123, 227] on input "Ingresar la fecha" at bounding box center [448, 232] width 665 height 17
type input "2025-07-04"
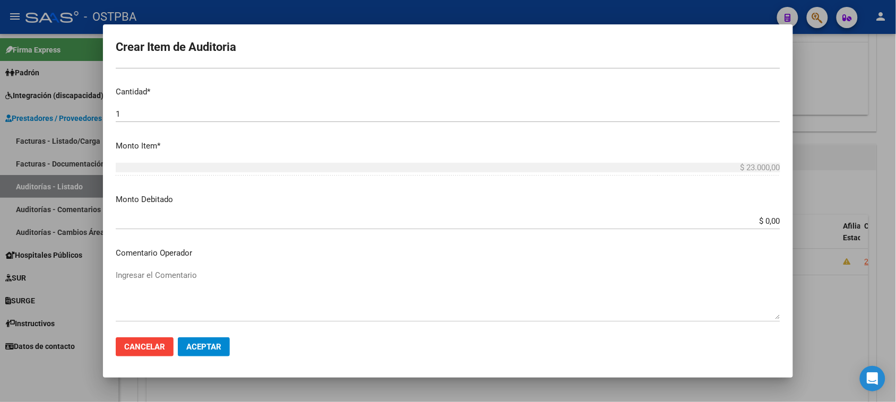
scroll to position [332, 0]
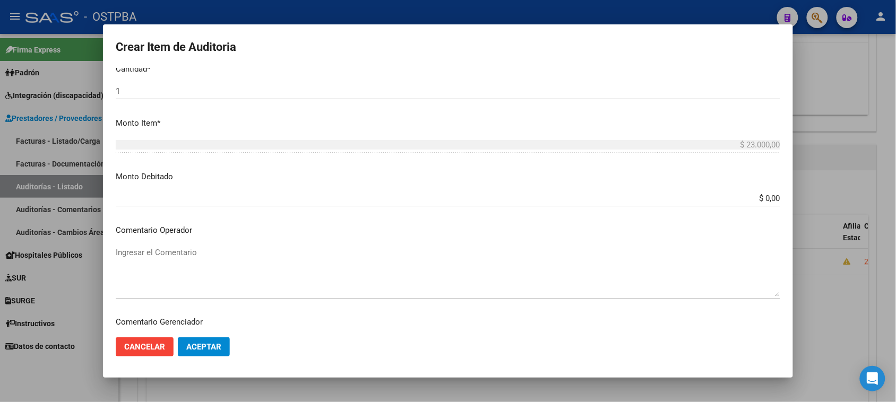
click at [124, 250] on textarea "Ingresar el Comentario" at bounding box center [448, 272] width 665 height 50
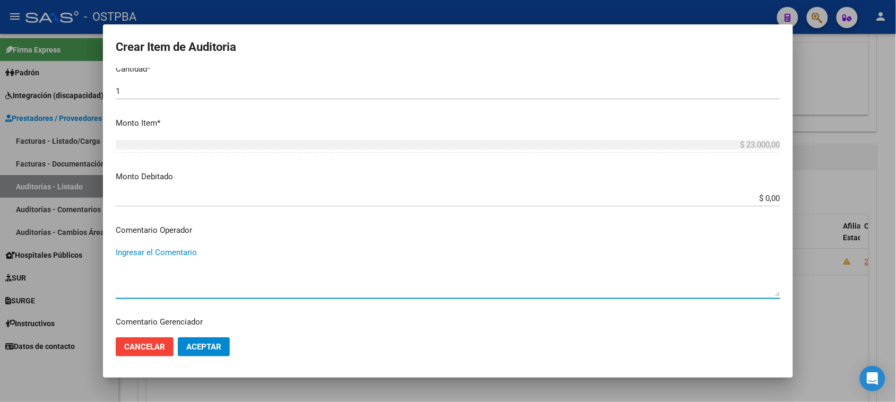
paste textarea "PAGO DE PSICOLOGIA DEL MES DE DICIEMBRE 2024 POR 1 CONSULTA ´POR MES PARA LA PA…"
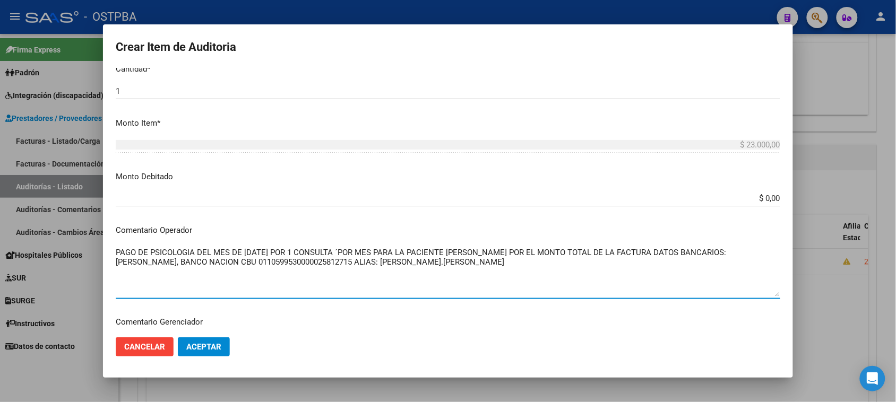
click at [243, 251] on textarea "PAGO DE PSICOLOGIA DEL MES DE DICIEMBRE 2024 POR 1 CONSULTA ´POR MES PARA LA PA…" at bounding box center [448, 272] width 665 height 50
click at [524, 253] on textarea "PAGO DE PSICOLOGIA DEL MES DE JUNIO 2025, POR 1 CONSULTA ´POR MES PARA LA PACIE…" at bounding box center [448, 272] width 665 height 50
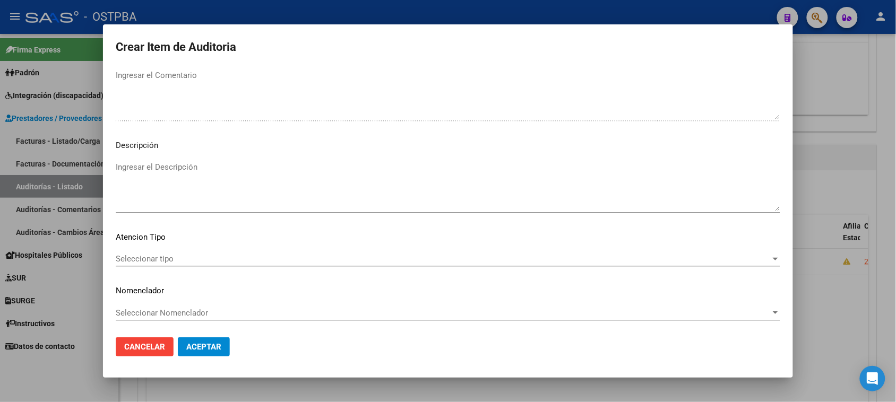
scroll to position [602, 0]
type textarea "PAGO DE PSICOLOGIA DEL MES DE JUNIO 2025, POR 1 CONSULTA ´POR MES PARA LA PACIE…"
click at [152, 256] on span "Seleccionar tipo" at bounding box center [443, 259] width 655 height 10
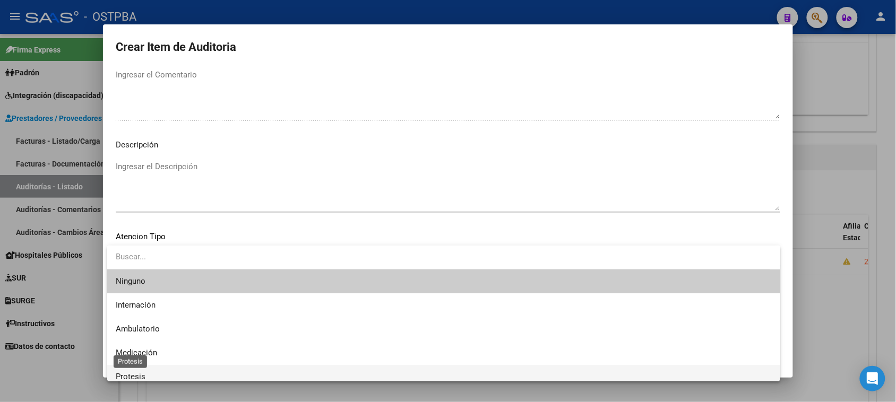
click at [140, 376] on span "Protesis" at bounding box center [131, 377] width 30 height 10
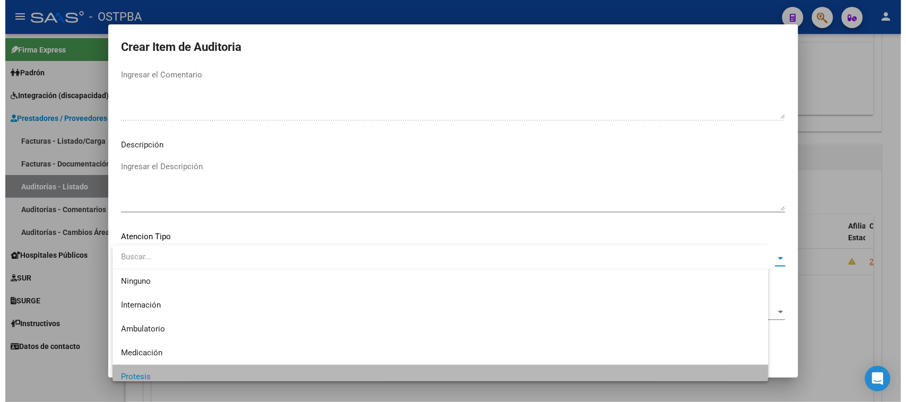
scroll to position [7, 0]
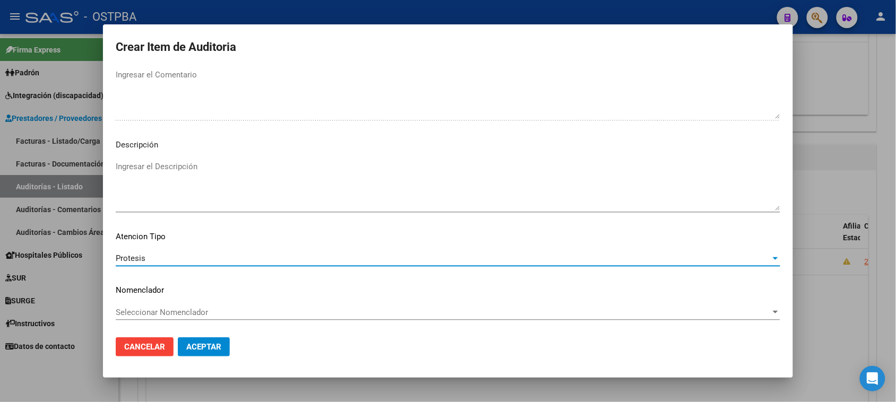
click at [205, 345] on span "Aceptar" at bounding box center [203, 347] width 35 height 10
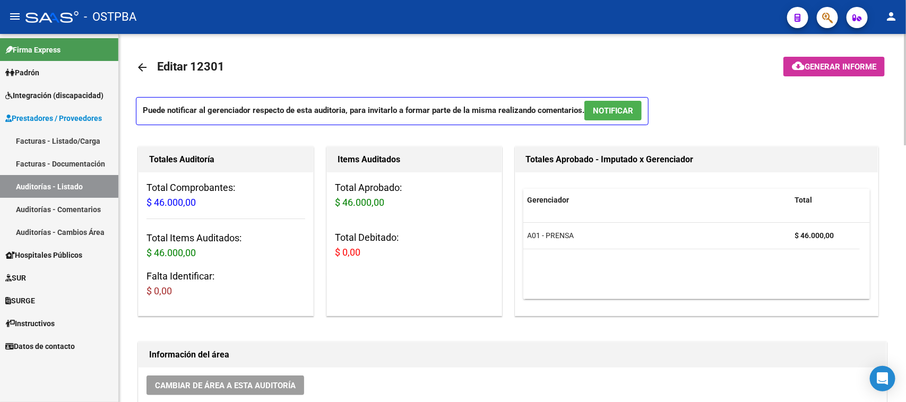
scroll to position [0, 0]
click at [813, 65] on span "Generar informe" at bounding box center [841, 68] width 72 height 10
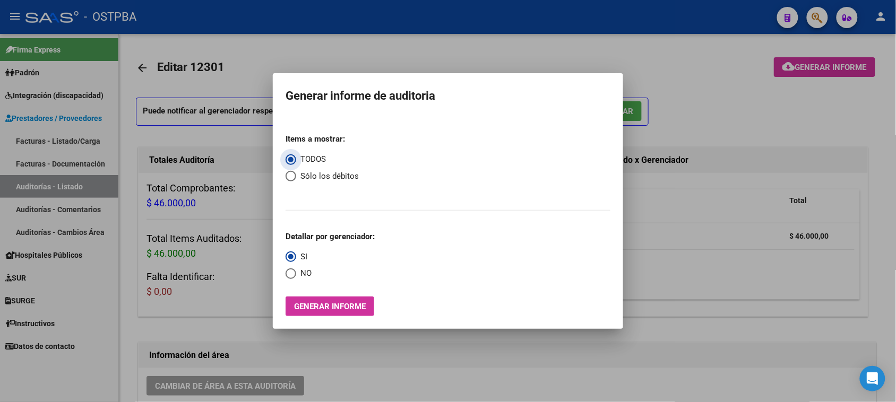
click at [314, 301] on button "Generar informe" at bounding box center [330, 307] width 89 height 20
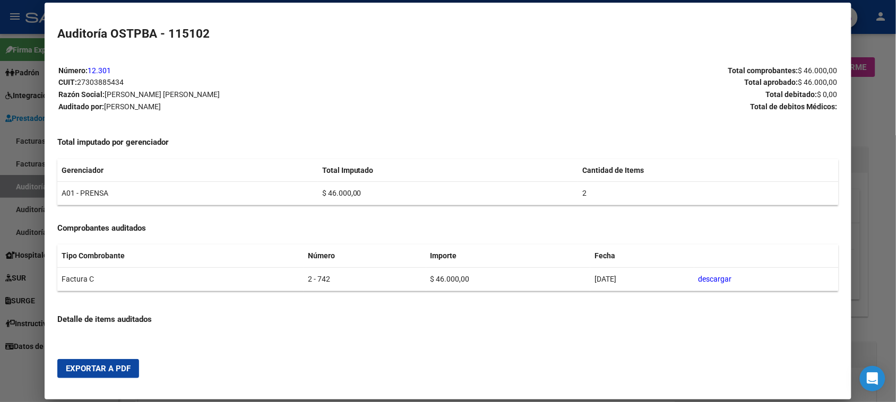
click at [116, 366] on span "Exportar a PDF" at bounding box center [98, 369] width 65 height 10
click at [20, 377] on div at bounding box center [448, 201] width 896 height 402
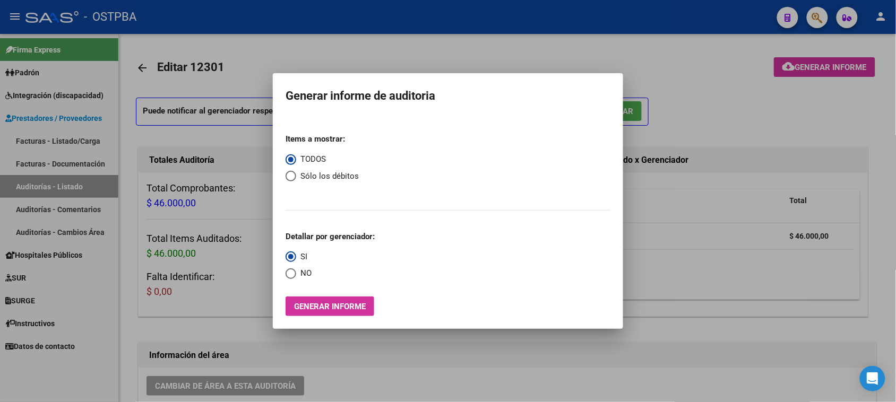
click at [132, 104] on div at bounding box center [448, 201] width 896 height 402
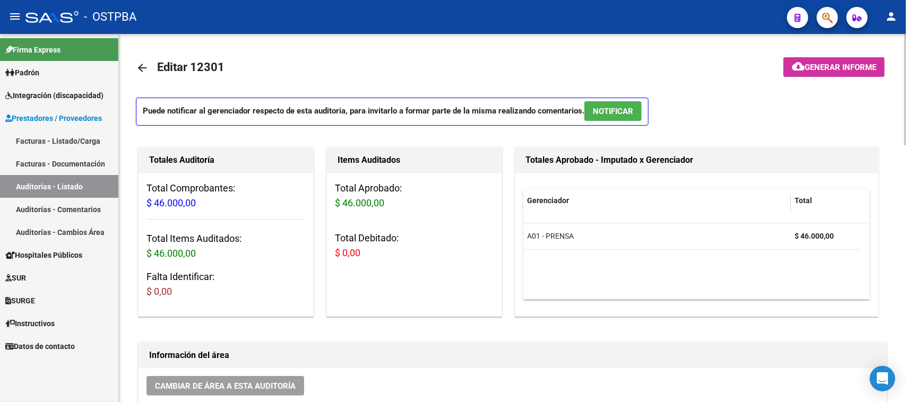
click at [143, 56] on link "arrow_back" at bounding box center [146, 67] width 21 height 25
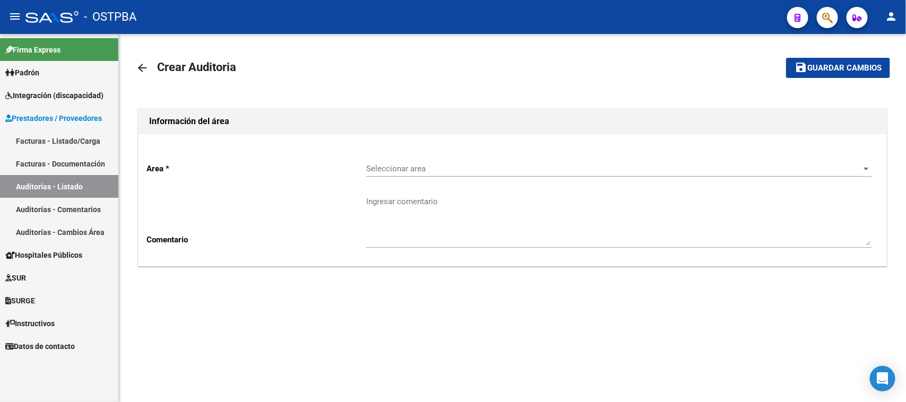
click at [142, 62] on mat-icon "arrow_back" at bounding box center [142, 68] width 13 height 13
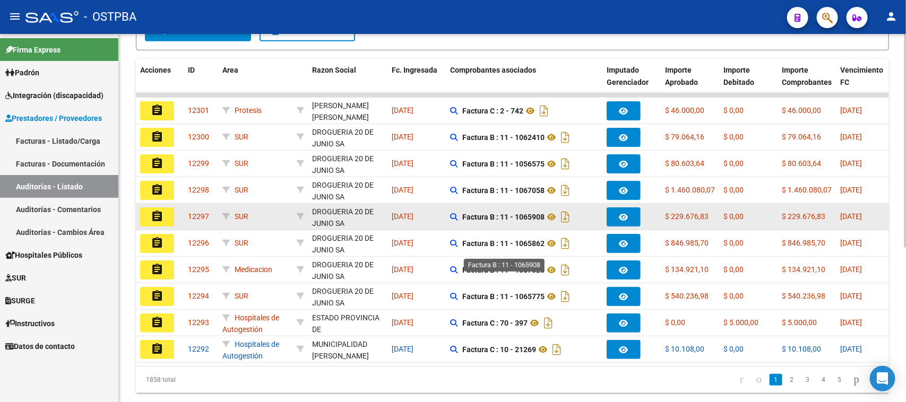
scroll to position [267, 0]
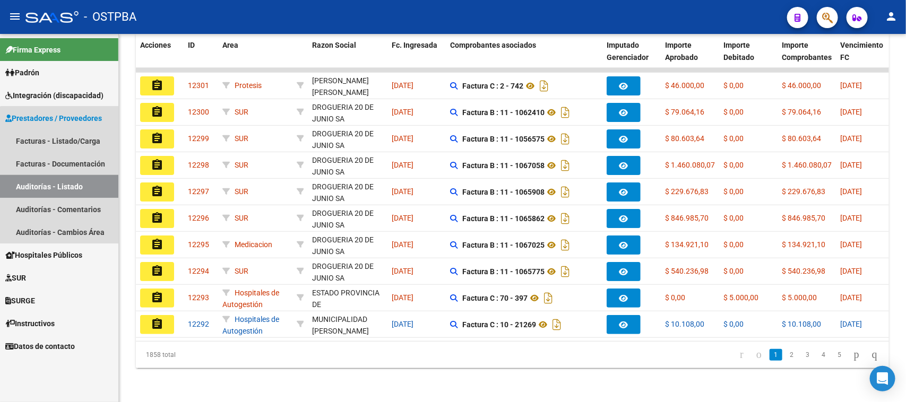
click at [62, 182] on link "Auditorías - Listado" at bounding box center [59, 186] width 118 height 23
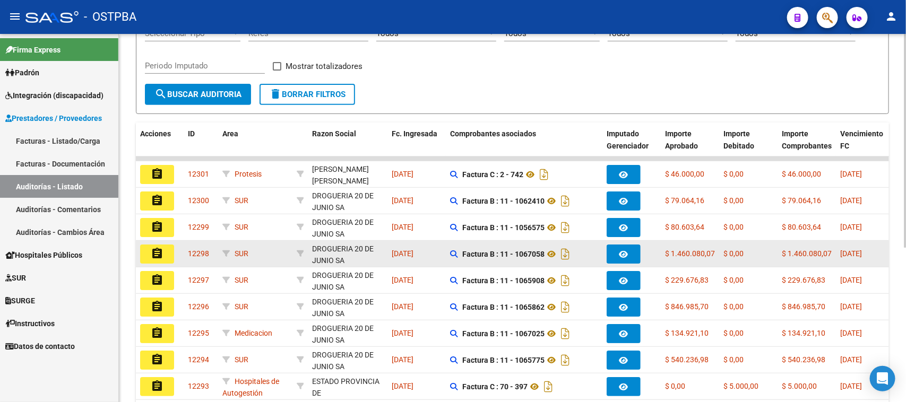
scroll to position [2, 0]
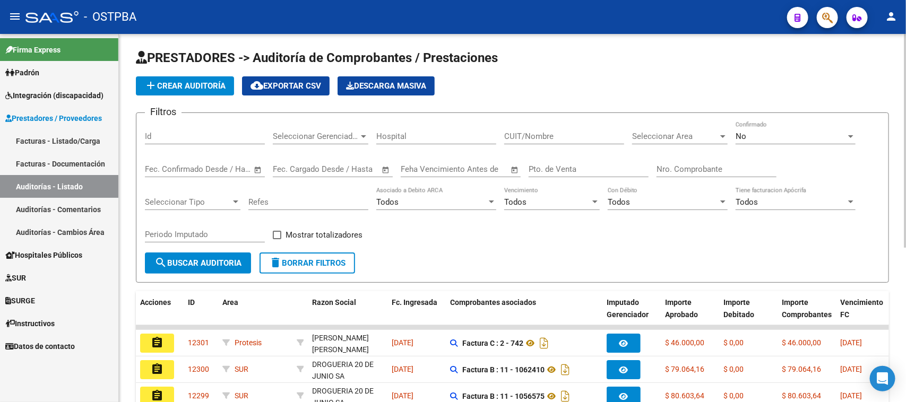
click at [165, 129] on div "Id" at bounding box center [205, 133] width 120 height 23
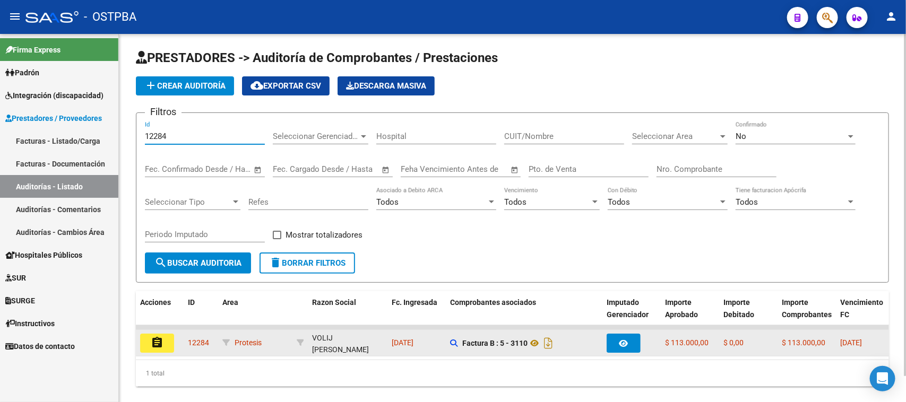
type input "12284"
click at [155, 337] on mat-icon "assignment" at bounding box center [157, 343] width 13 height 13
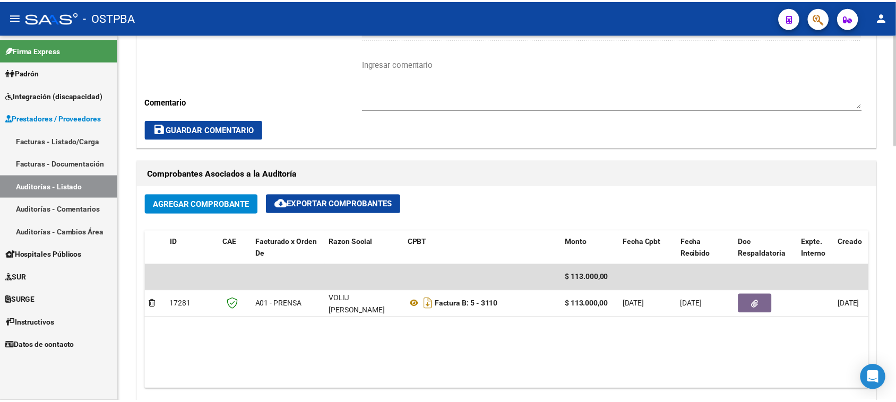
scroll to position [465, 0]
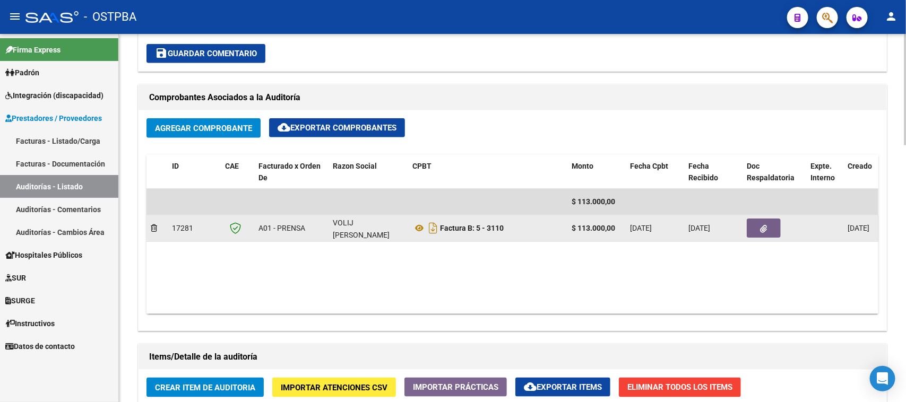
click at [762, 226] on icon "button" at bounding box center [764, 229] width 7 height 8
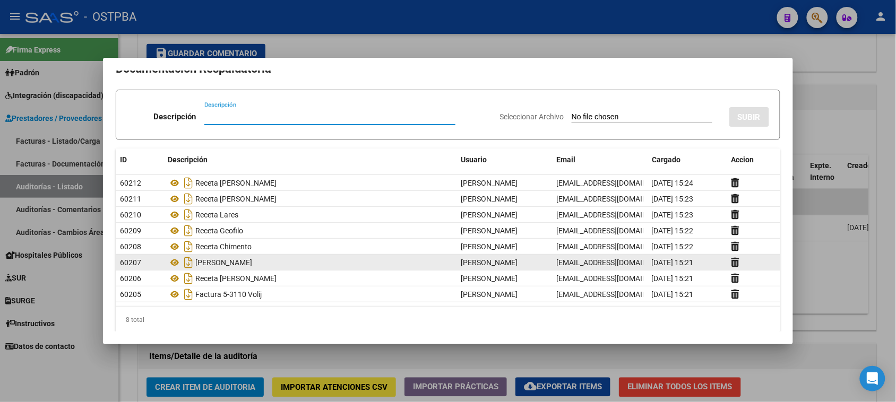
scroll to position [21, 0]
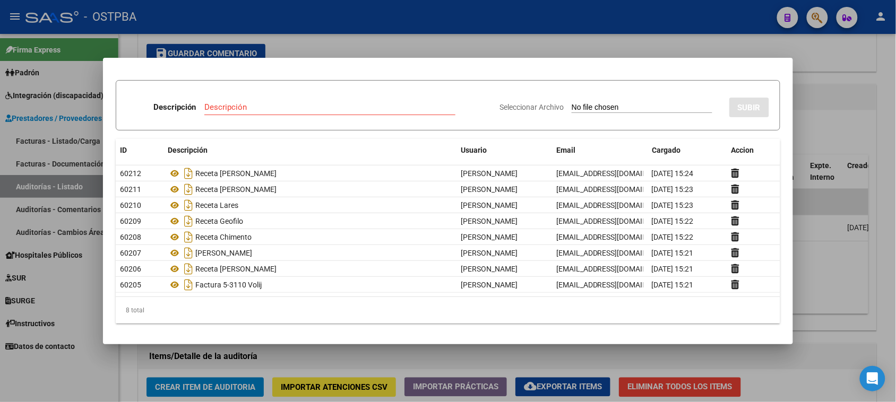
click at [572, 107] on input "Seleccionar Archivo" at bounding box center [642, 108] width 141 height 10
type input "C:\fakepath\RECETA OLGUIATI SLLA DE RUEDA ALQUILER.pdf"
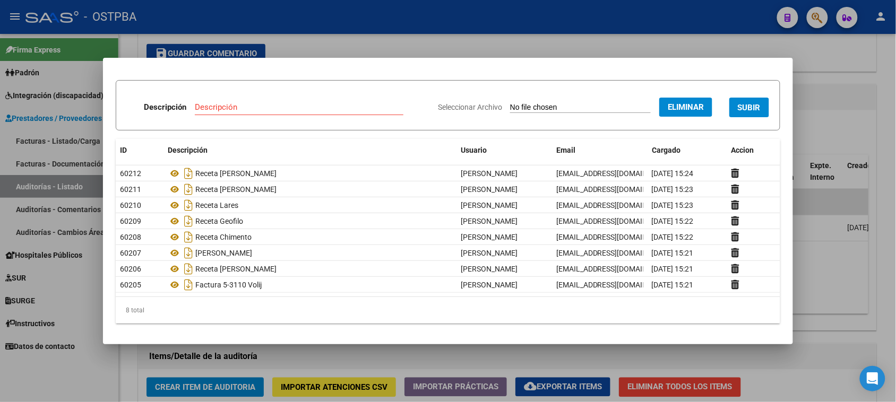
click at [676, 104] on span "Eliminar" at bounding box center [686, 107] width 36 height 10
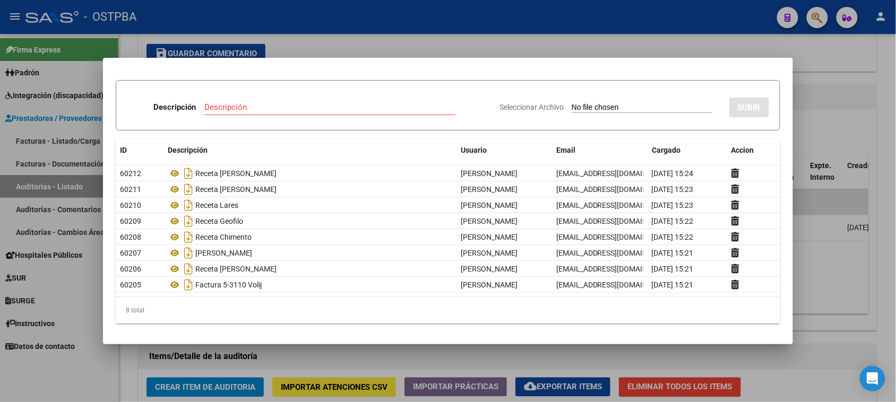
click at [580, 107] on input "Seleccionar Archivo" at bounding box center [642, 108] width 141 height 10
type input "C:\fakepath\VOLIJ LEANDRO AVENDAÑO PRESUPUESTOS.pdf"
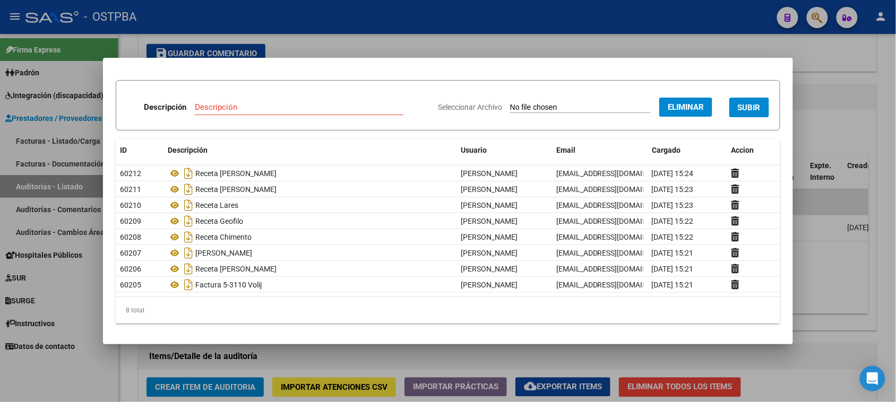
click at [203, 110] on input "Descripción" at bounding box center [299, 107] width 209 height 10
type input "PRESUPUESTO AVENDAÑO"
click at [738, 104] on span "SUBIR" at bounding box center [749, 108] width 23 height 10
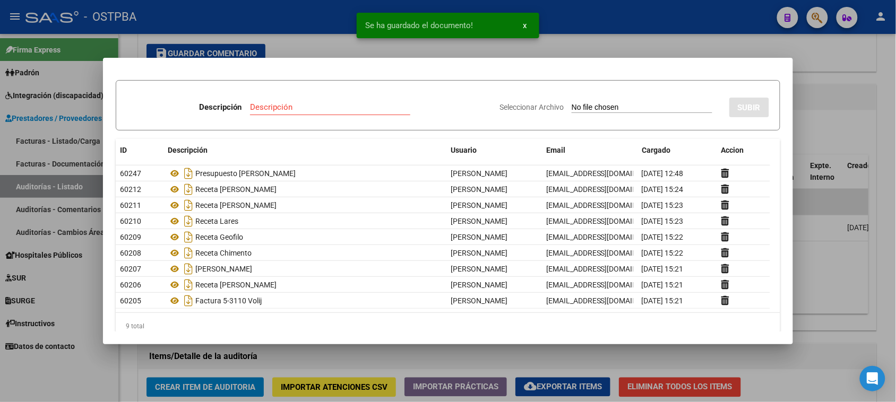
click at [590, 108] on input "Seleccionar Archivo" at bounding box center [642, 108] width 141 height 10
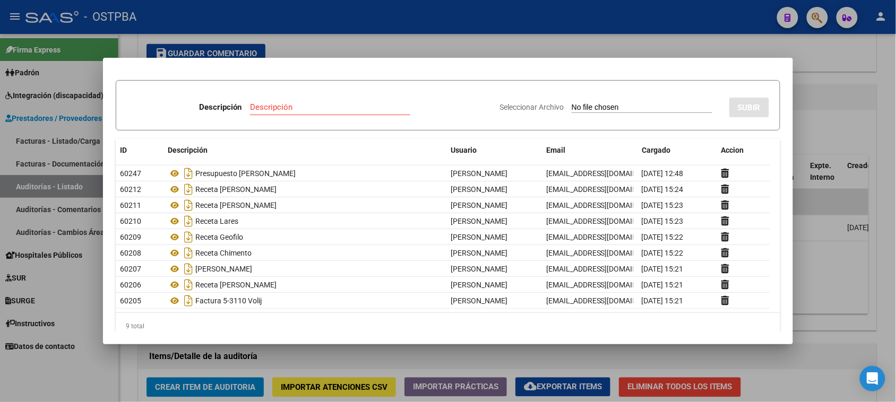
type input "C:\fakepath\VOLIJ LEANDRO BAEZ PRESUPUESTOS.pdf"
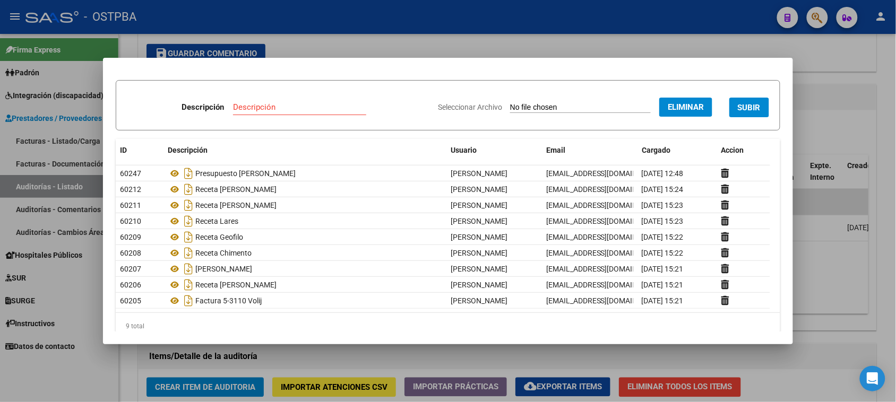
click at [261, 104] on input "Descripción" at bounding box center [299, 107] width 133 height 10
type input "PRESUPUESTO BAEZ"
click at [741, 110] on span "SUBIR" at bounding box center [749, 108] width 23 height 10
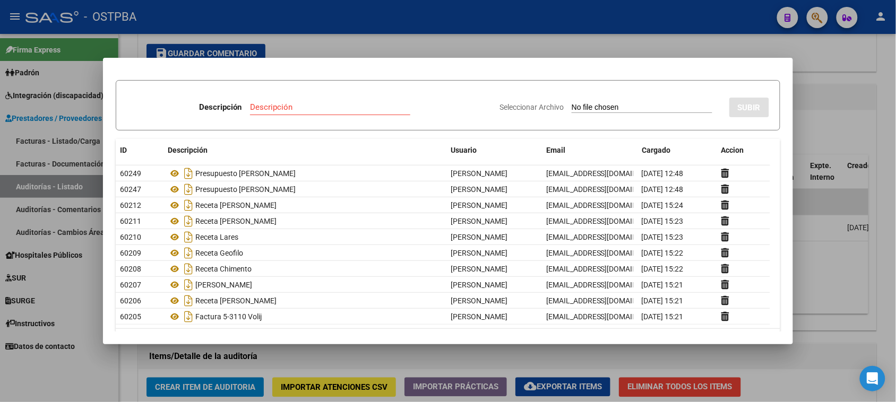
click at [572, 109] on input "Seleccionar Archivo" at bounding box center [642, 108] width 141 height 10
type input "C:\fakepath\VOLIJ LEANDRO CHIMENTO PRESUPUESTOS.pdf"
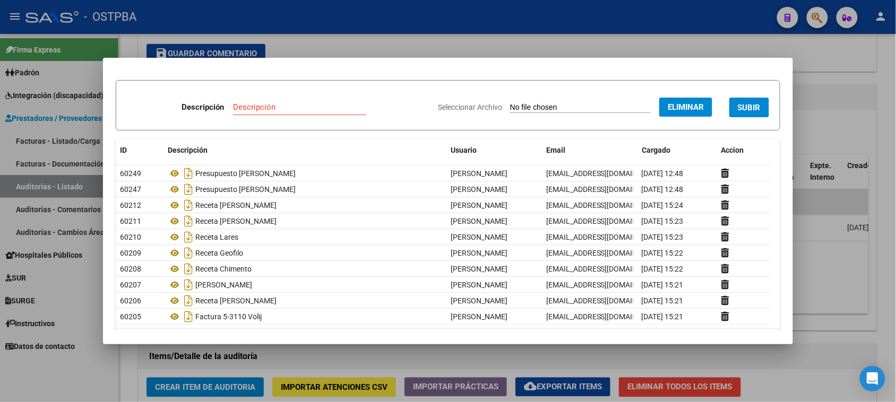
click at [233, 102] on input "Descripción" at bounding box center [299, 107] width 133 height 10
type input "PRSUPUESTO CHIMENTO"
click at [738, 105] on span "SUBIR" at bounding box center [749, 108] width 23 height 10
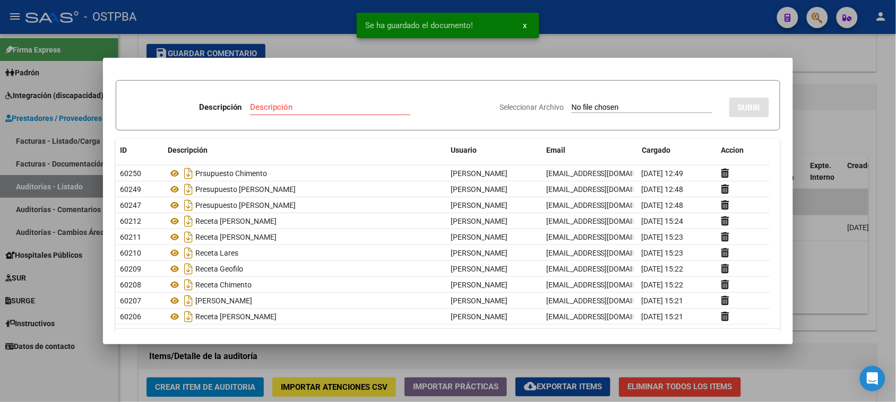
click at [572, 110] on input "Seleccionar Archivo" at bounding box center [642, 108] width 141 height 10
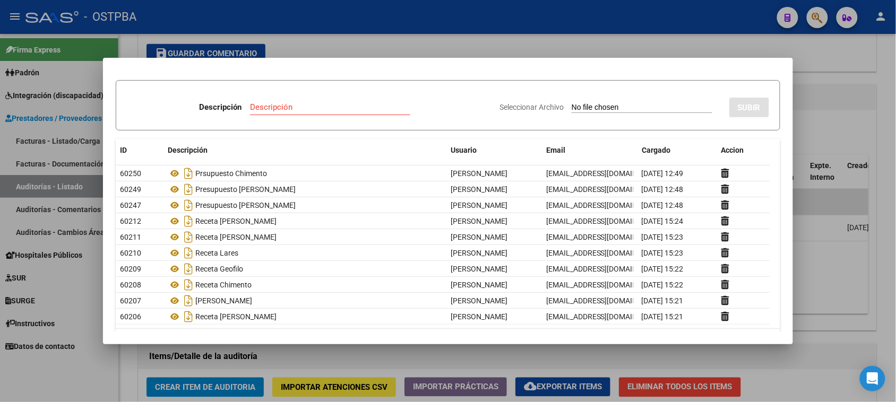
type input "C:\fakepath\VOLIJ LEANDRO GEOFILO I PRESUPUESTOS.pdf"
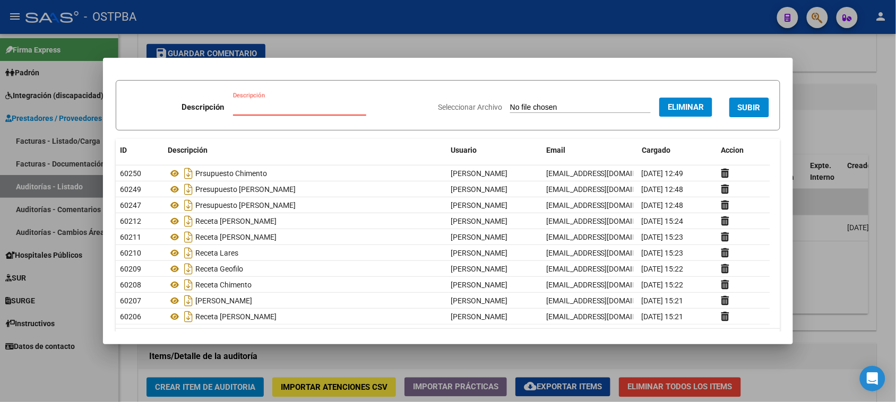
click at [250, 109] on input "Descripción" at bounding box center [299, 107] width 133 height 10
type input "PRESUPUESTO GEOFILO"
click at [741, 105] on span "SUBIR" at bounding box center [749, 108] width 23 height 10
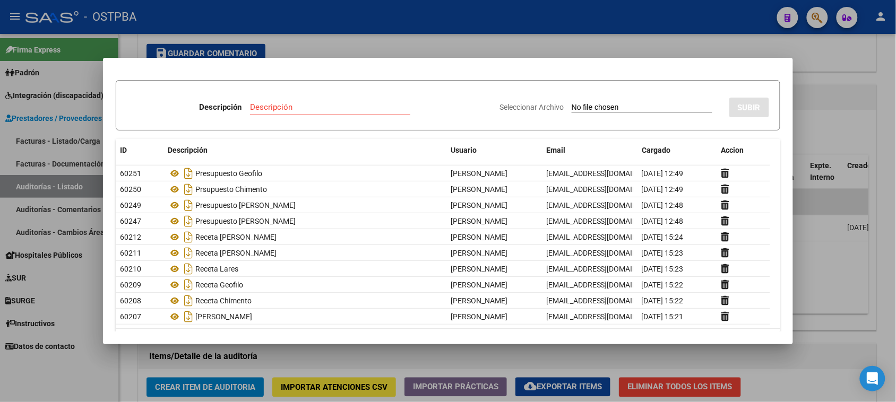
click at [627, 100] on div "Seleccionar Archivo SUBIR" at bounding box center [635, 105] width 270 height 32
click at [572, 105] on input "Seleccionar Archivo" at bounding box center [642, 108] width 141 height 10
type input "C:\fakepath\VOLIJ LEANDRO PRESUPUESTOS LARES.pdf"
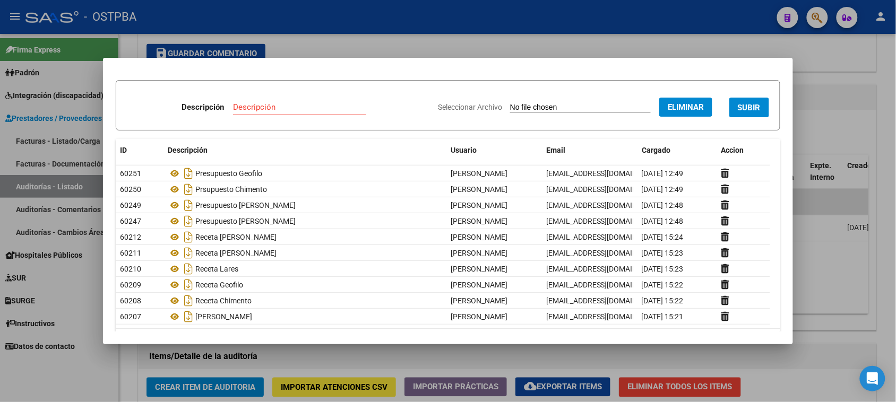
click at [237, 122] on div "Descripción" at bounding box center [299, 112] width 133 height 26
click at [233, 112] on input "Descripción" at bounding box center [299, 107] width 133 height 10
type input "PRESUPUESTO LARES"
click at [734, 100] on button "SUBIR" at bounding box center [750, 108] width 40 height 20
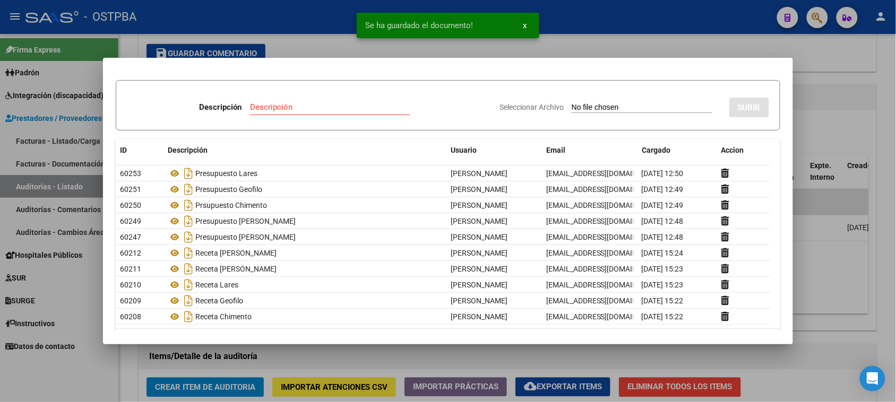
click at [579, 101] on div "Seleccionar Archivo SUBIR" at bounding box center [635, 105] width 270 height 32
click at [578, 107] on input "Seleccionar Archivo" at bounding box center [642, 108] width 141 height 10
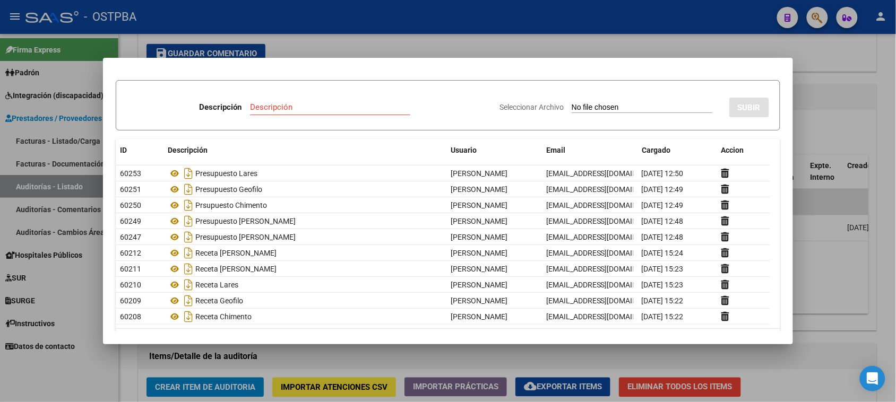
type input "C:\fakepath\VOLIJ LEANDRO PRESUPUESTOS OLGUIATI.pdf"
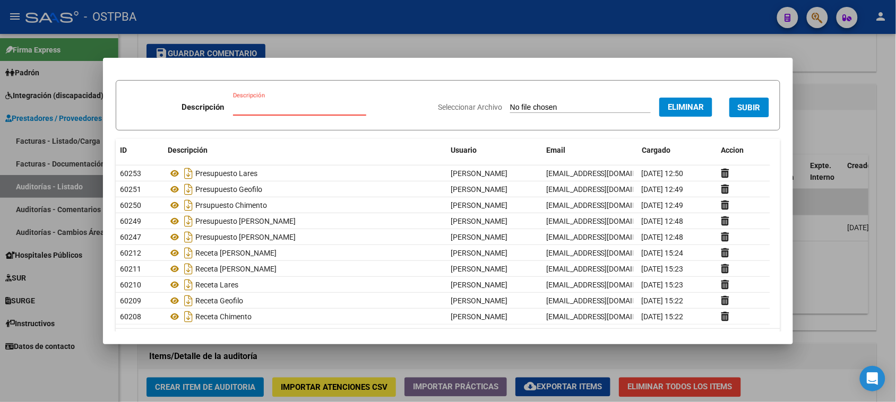
click at [243, 108] on input "Descripción" at bounding box center [299, 107] width 133 height 10
type input "PRESUPUESTO OLGUIATI"
click at [739, 105] on span "SUBIR" at bounding box center [749, 108] width 23 height 10
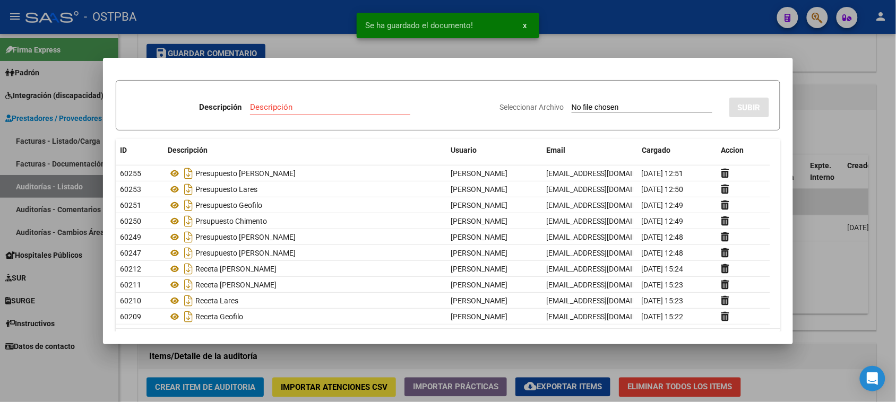
click at [572, 105] on input "Seleccionar Archivo" at bounding box center [642, 108] width 141 height 10
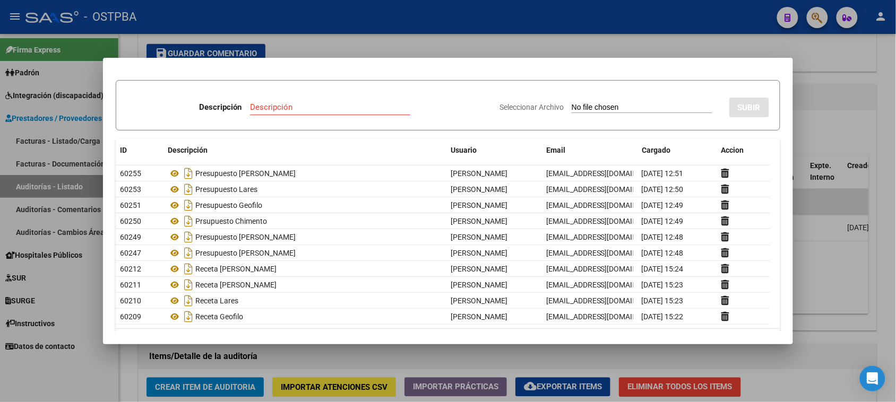
type input "C:\fakepath\VOLIJ LEANDRO LLORENTE.pdf"
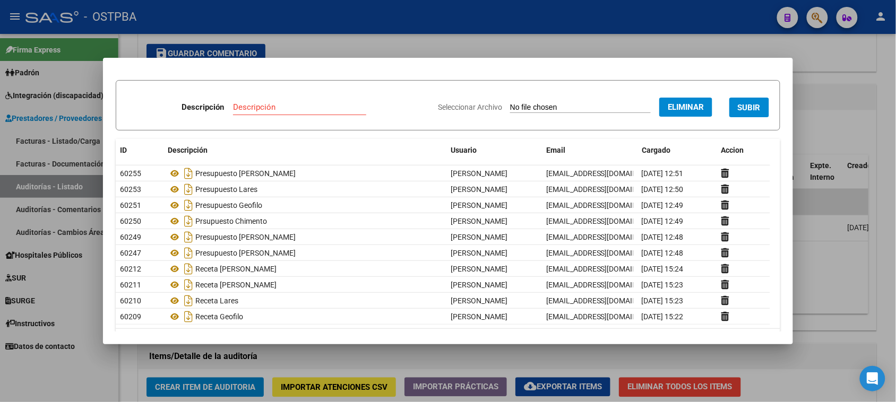
click at [223, 108] on div "Descripción Descripción" at bounding box center [278, 109] width 303 height 32
click at [233, 109] on input "Descripción" at bounding box center [299, 107] width 133 height 10
type input "PRESUPUESTO LLORENTE"
click at [745, 106] on span "SUBIR" at bounding box center [749, 108] width 23 height 10
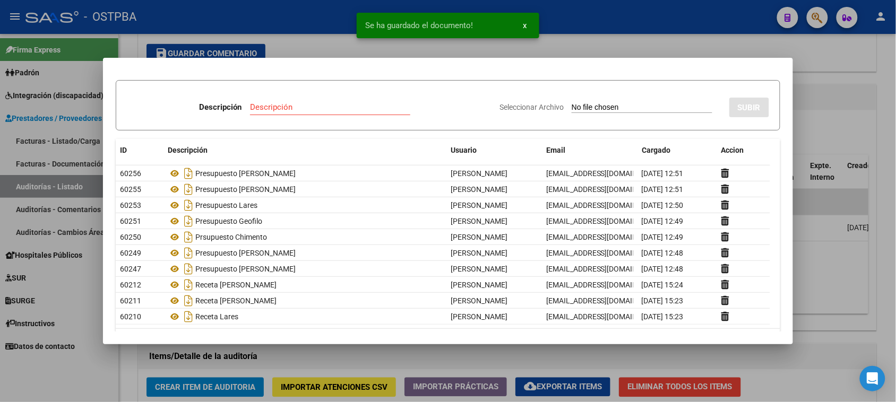
click at [572, 107] on input "Seleccionar Archivo" at bounding box center [642, 108] width 141 height 10
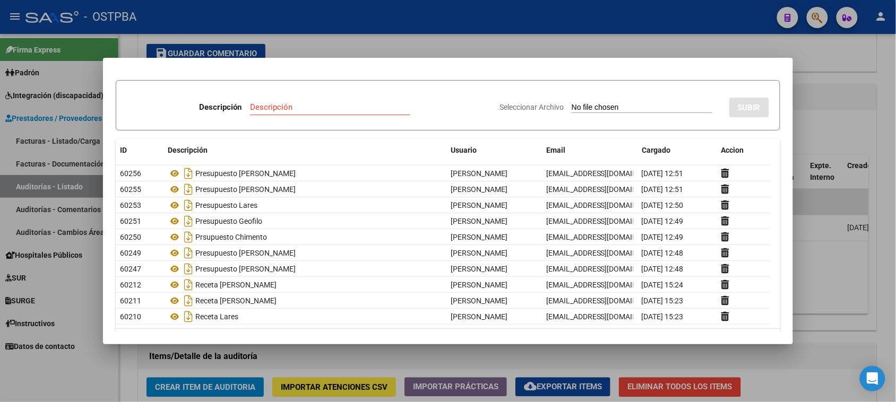
type input "C:\fakepath\AUDITORIA 12284.pdf"
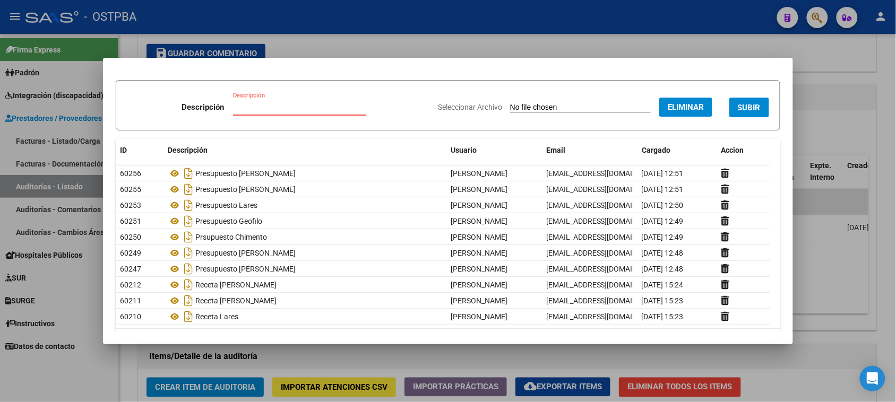
click at [260, 110] on input "Descripción" at bounding box center [299, 107] width 133 height 10
type input "AUDITORIA 12284"
click at [738, 107] on span "SUBIR" at bounding box center [749, 108] width 23 height 10
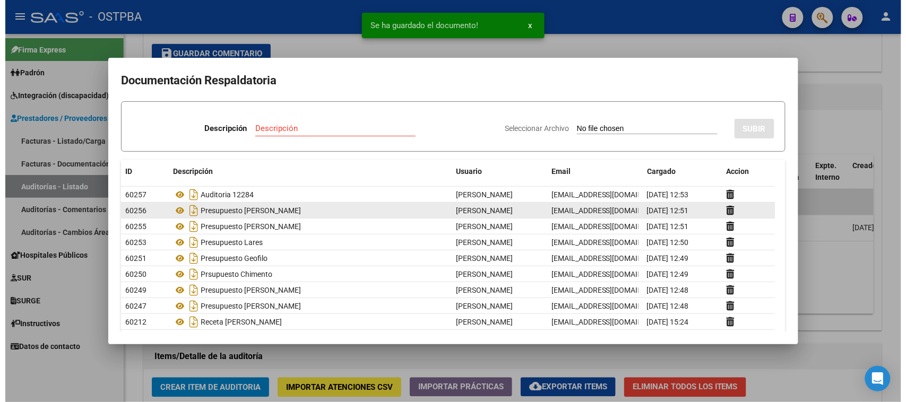
scroll to position [53, 0]
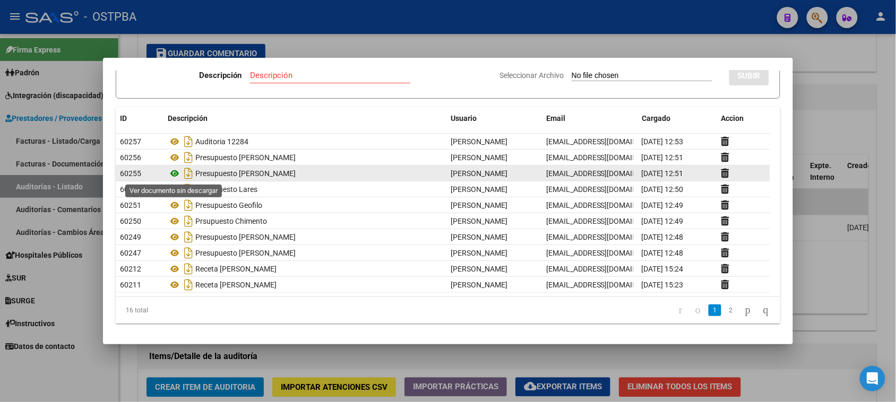
click at [172, 174] on icon at bounding box center [175, 173] width 14 height 13
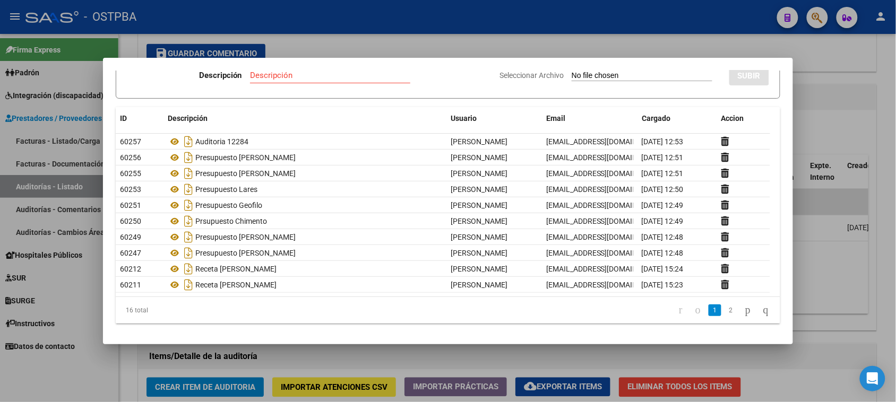
click at [363, 41] on div at bounding box center [448, 201] width 896 height 402
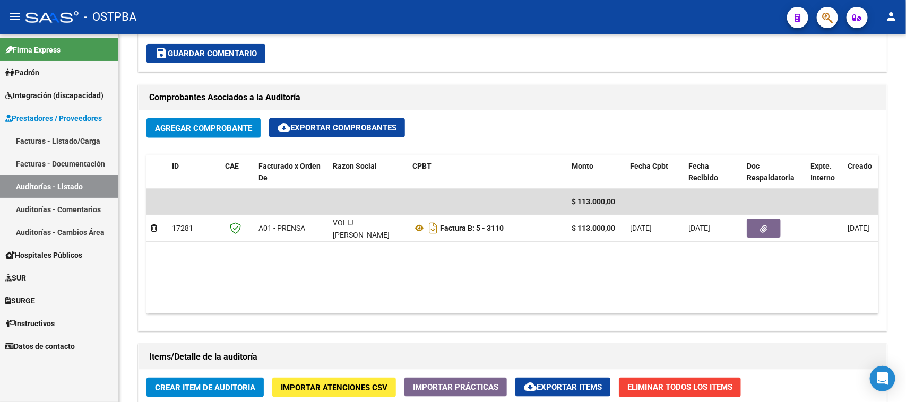
click at [32, 67] on span "Padrón" at bounding box center [22, 73] width 34 height 12
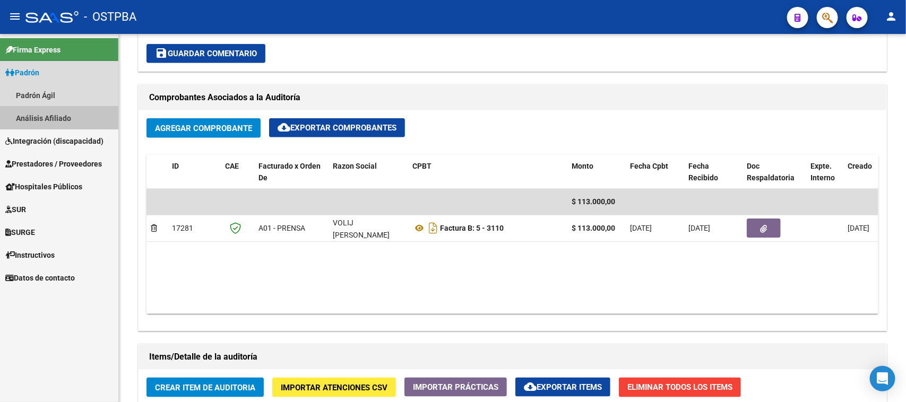
click at [32, 116] on link "Análisis Afiliado" at bounding box center [59, 118] width 118 height 23
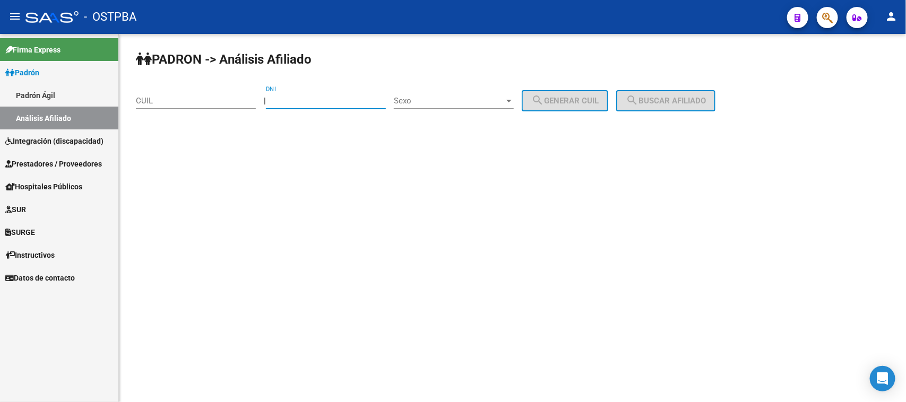
click at [308, 102] on input "DNI" at bounding box center [326, 101] width 120 height 10
type input "10128069"
click at [435, 102] on span "Sexo" at bounding box center [449, 101] width 110 height 10
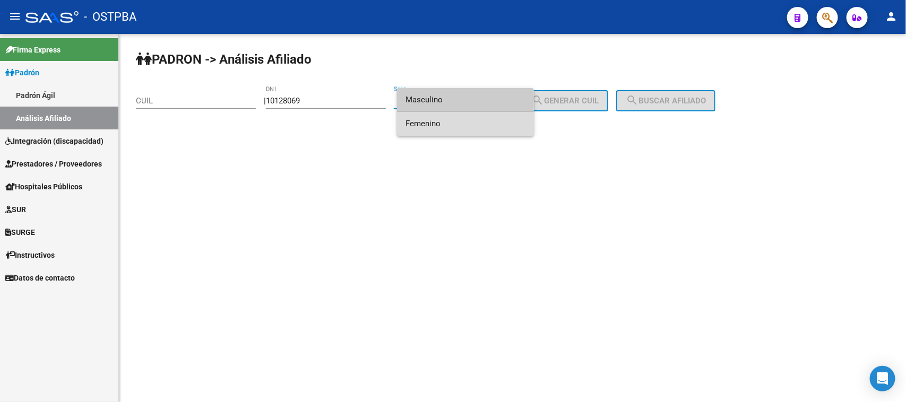
click at [442, 121] on span "Femenino" at bounding box center [466, 124] width 120 height 24
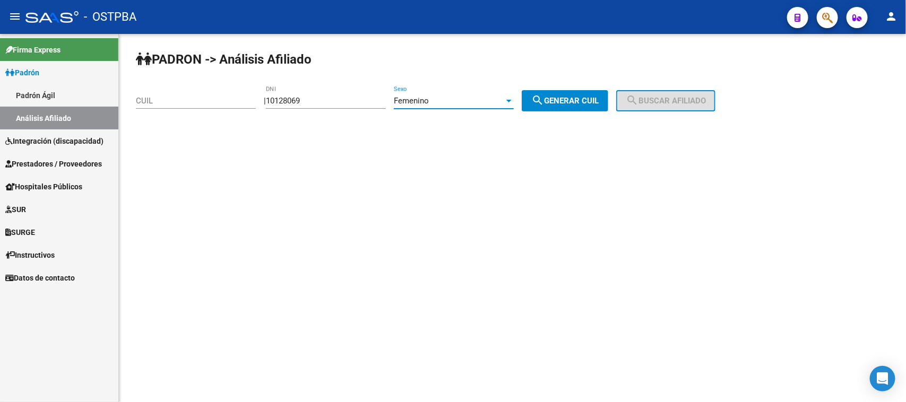
click at [580, 100] on span "search Generar CUIL" at bounding box center [565, 101] width 67 height 10
type input "27-10128069-7"
click at [675, 93] on button "search Buscar afiliado" at bounding box center [665, 100] width 99 height 21
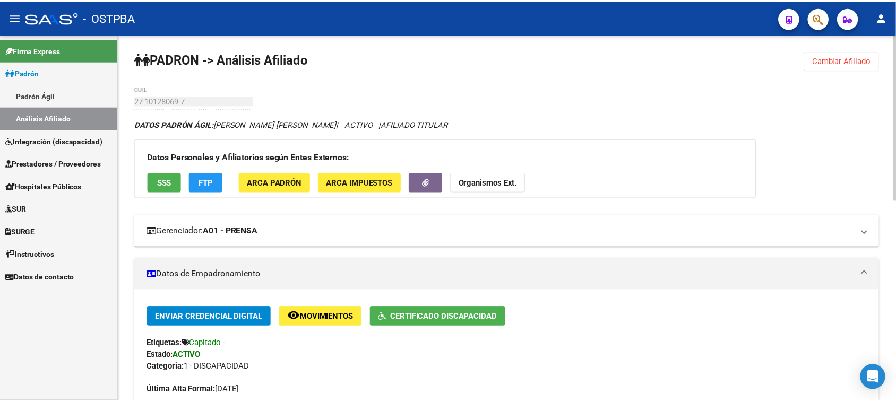
scroll to position [66, 0]
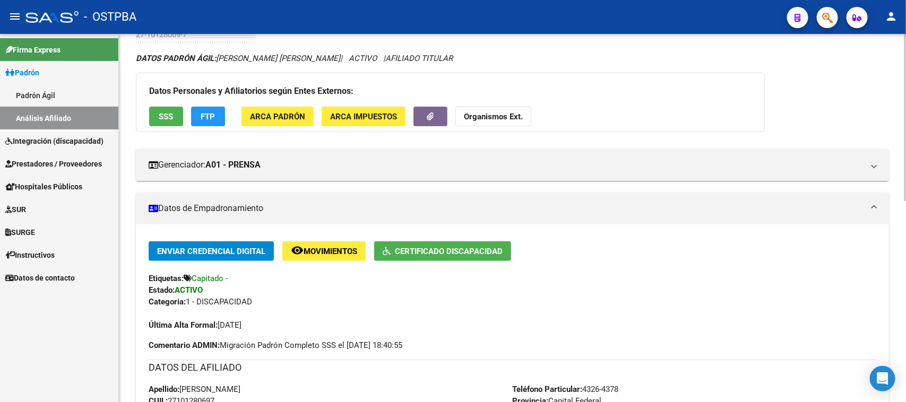
click at [434, 248] on span "Certificado Discapacidad" at bounding box center [449, 252] width 108 height 10
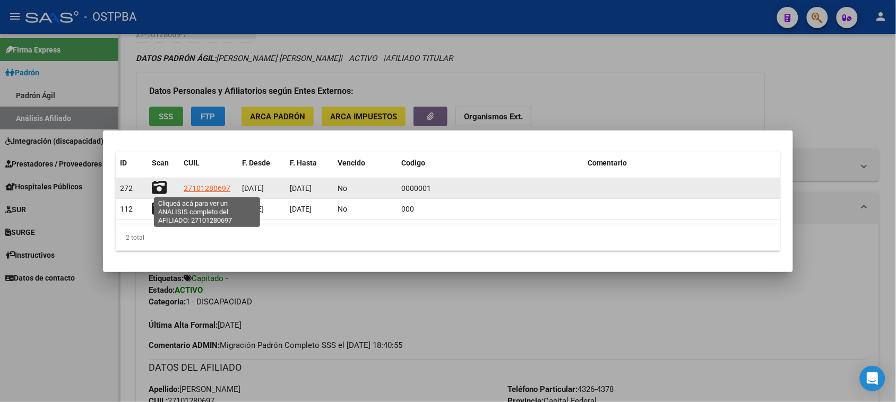
click at [220, 187] on span "27101280697" at bounding box center [207, 188] width 47 height 8
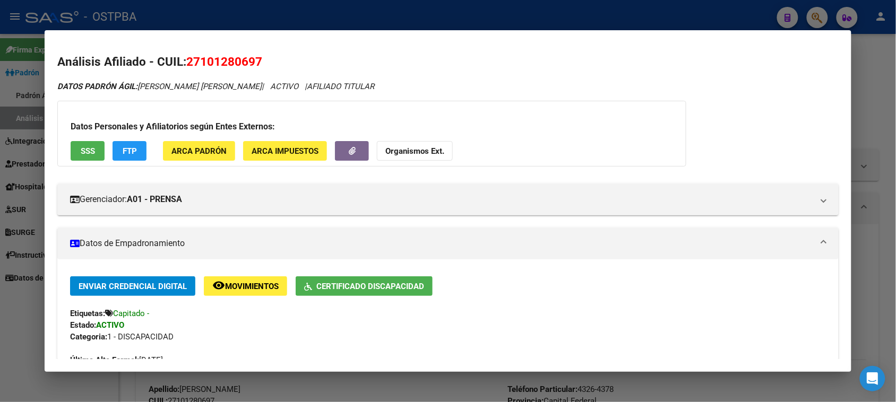
click at [869, 67] on div at bounding box center [448, 201] width 896 height 402
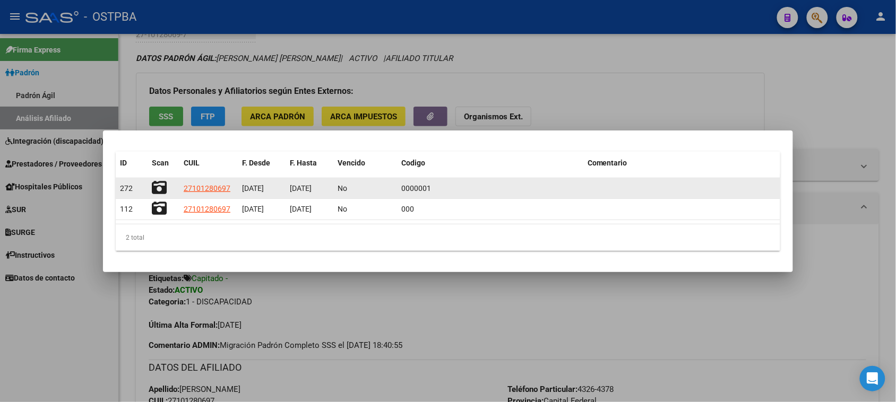
click at [159, 190] on icon at bounding box center [159, 188] width 15 height 15
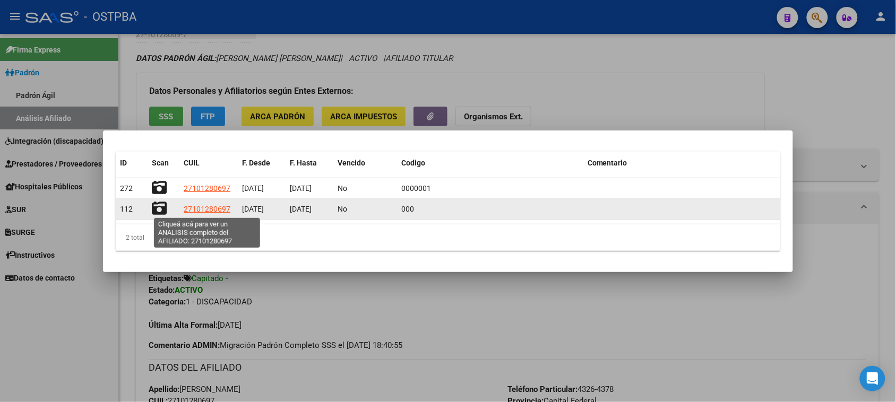
click at [197, 209] on span "27101280697" at bounding box center [207, 209] width 47 height 8
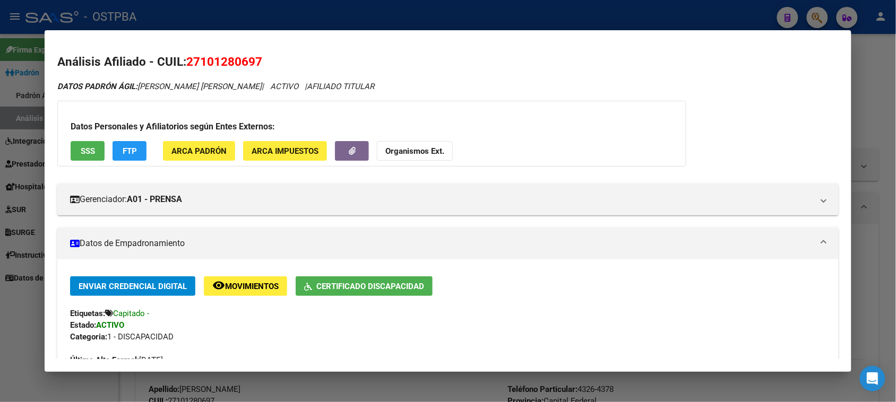
click at [869, 65] on div at bounding box center [448, 201] width 896 height 402
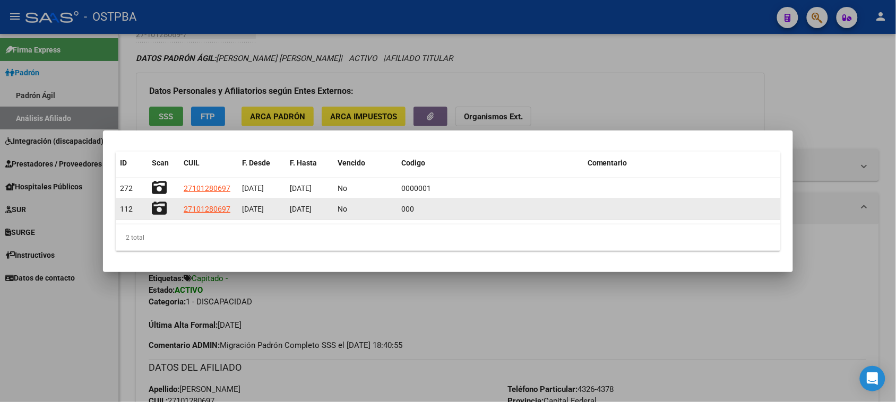
click at [157, 205] on icon at bounding box center [159, 208] width 15 height 15
